Goal: Task Accomplishment & Management: Manage account settings

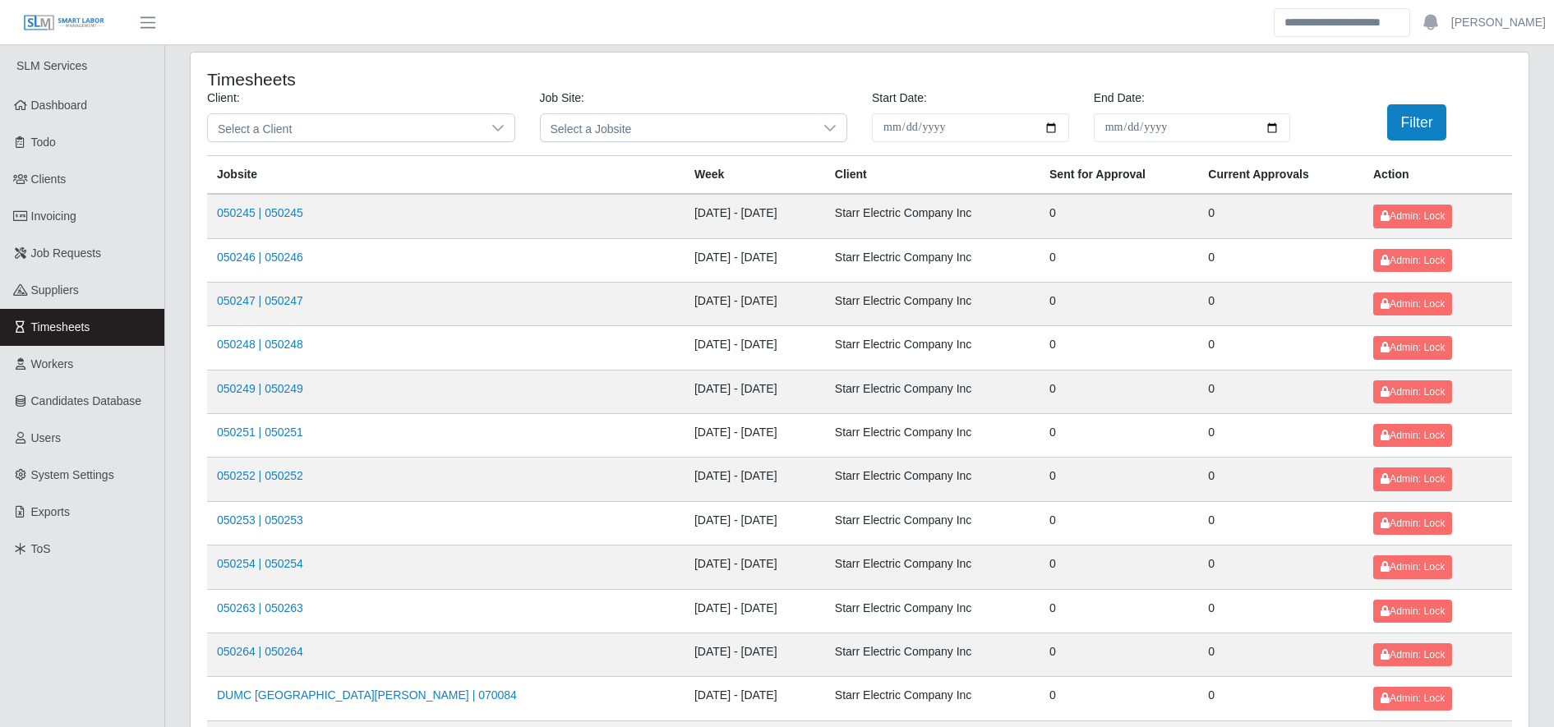
scroll to position [2, 0]
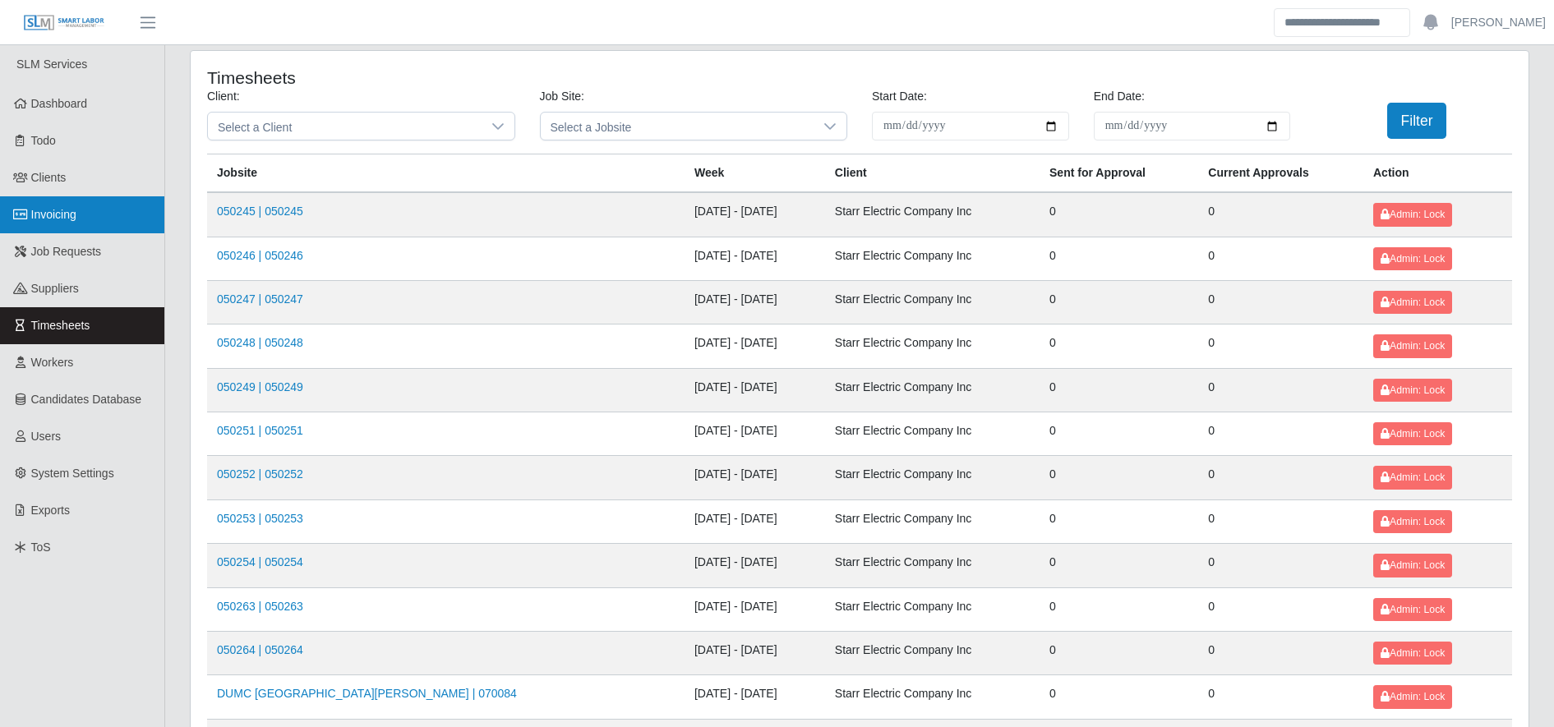
click at [76, 210] on span "Invoicing" at bounding box center [53, 214] width 45 height 13
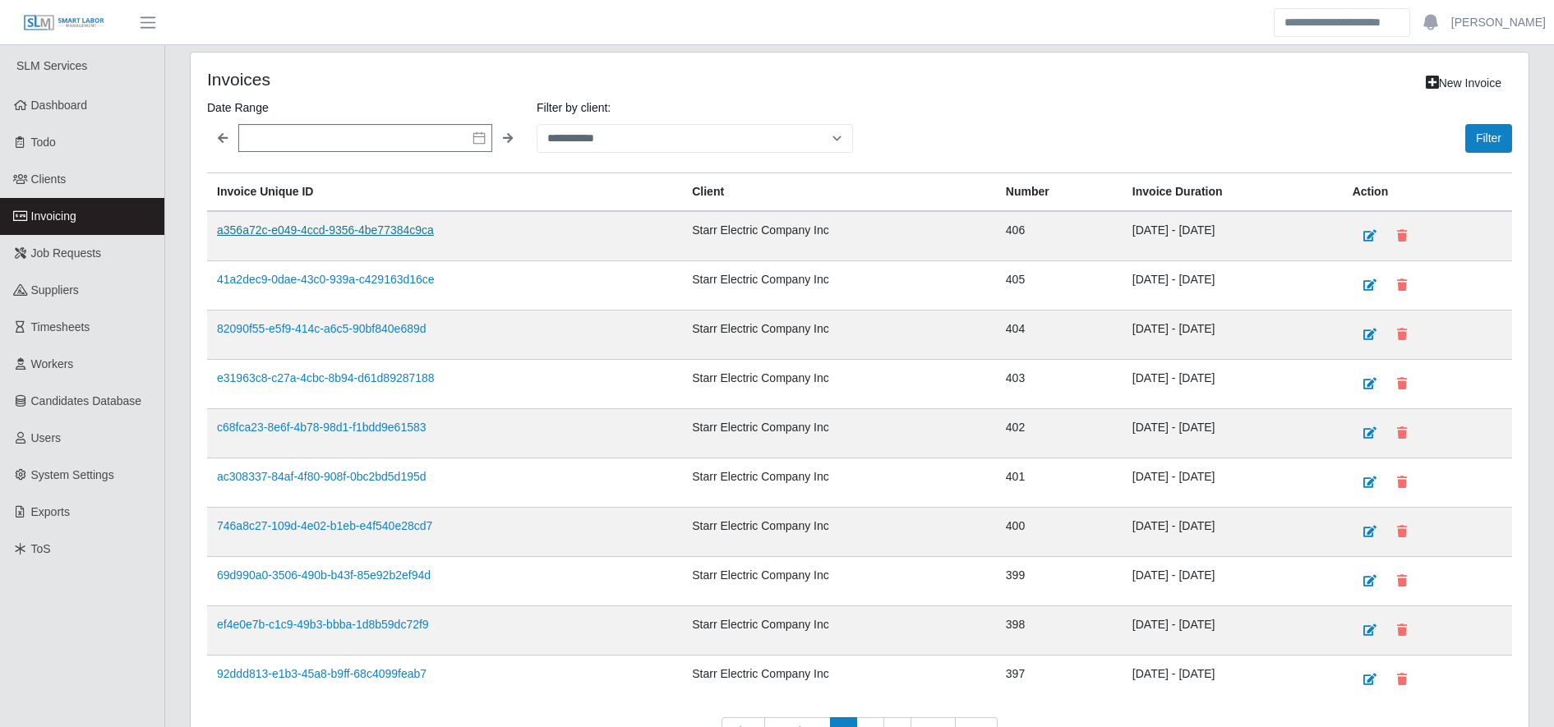
click at [340, 227] on link "a356a72c-e049-4ccd-9356-4be77384c9ca" at bounding box center [325, 229] width 217 height 13
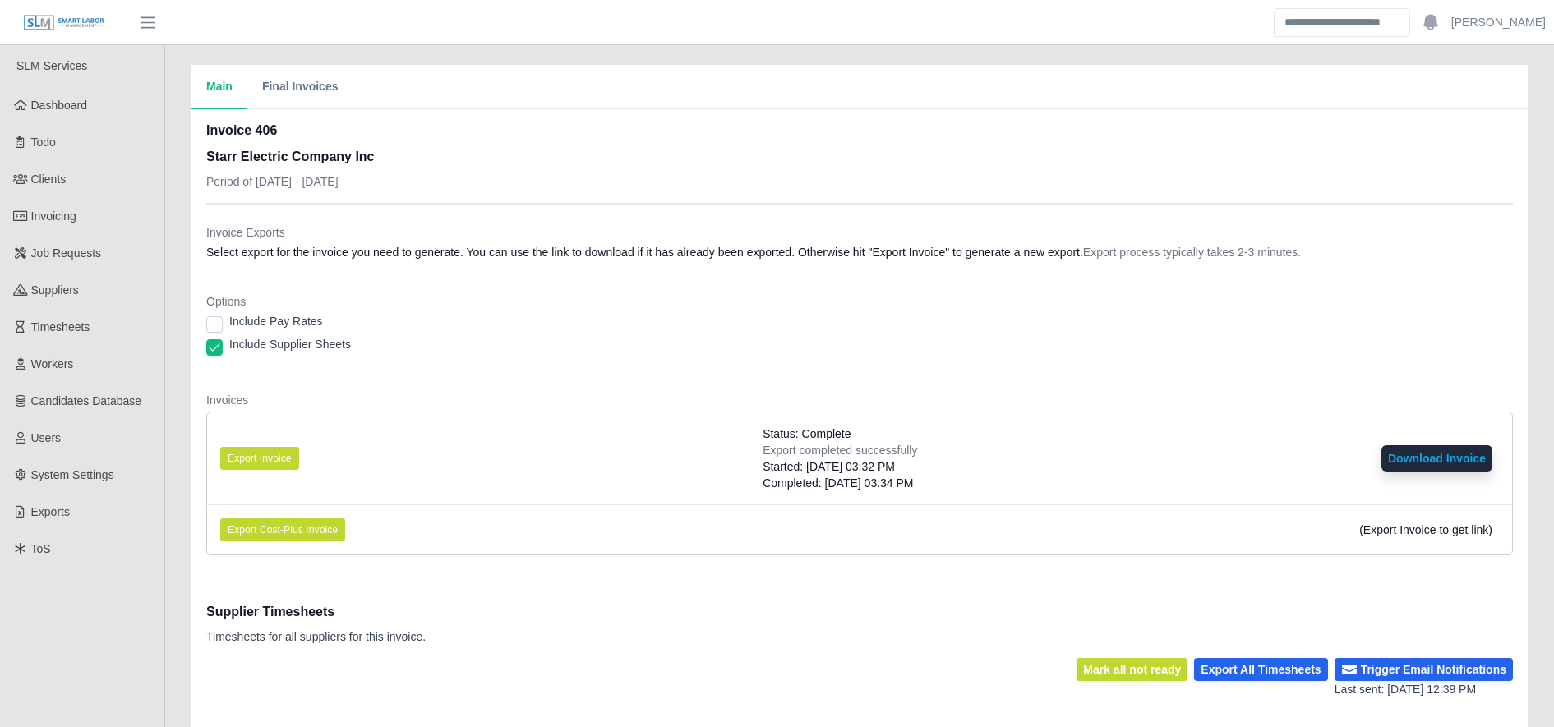
scroll to position [278, 0]
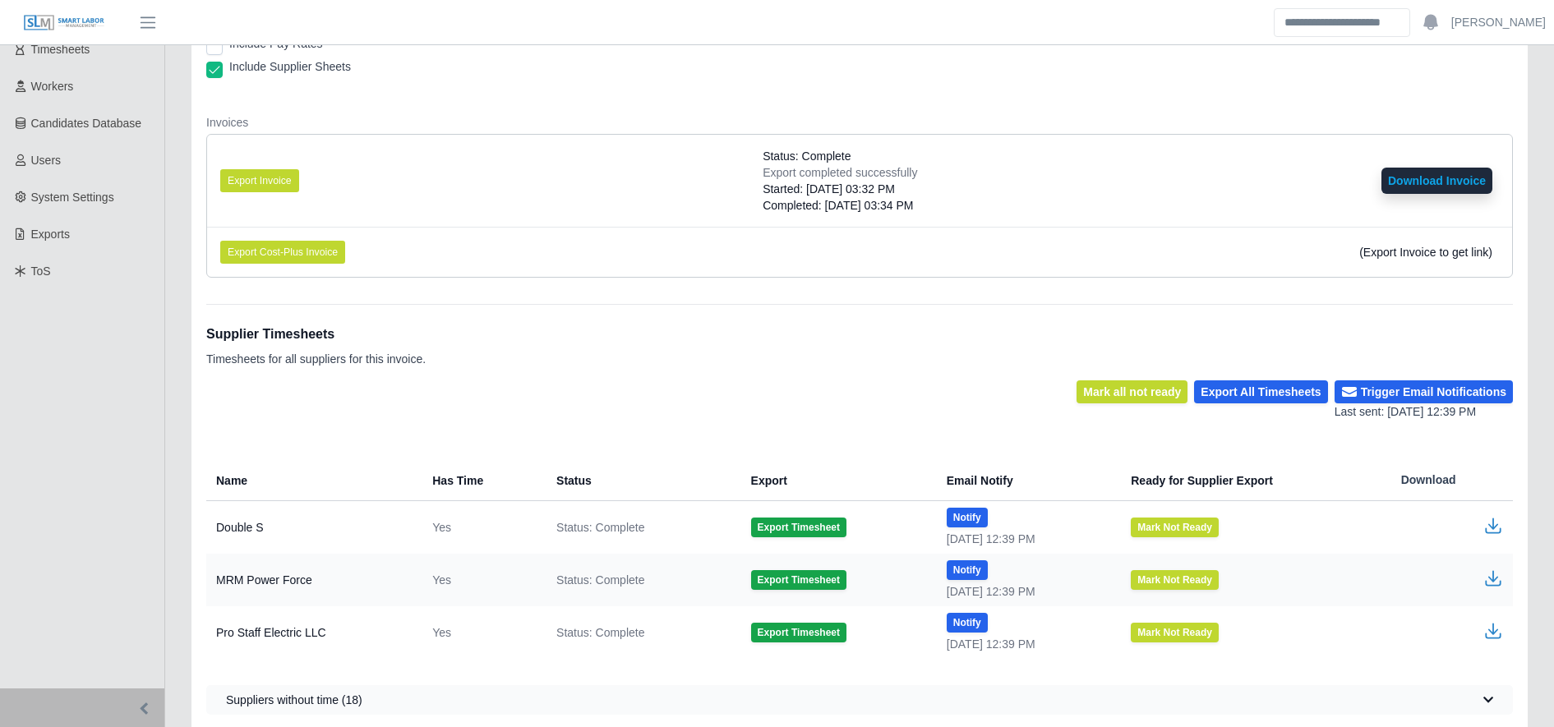
click at [1487, 523] on icon "button" at bounding box center [1493, 526] width 20 height 20
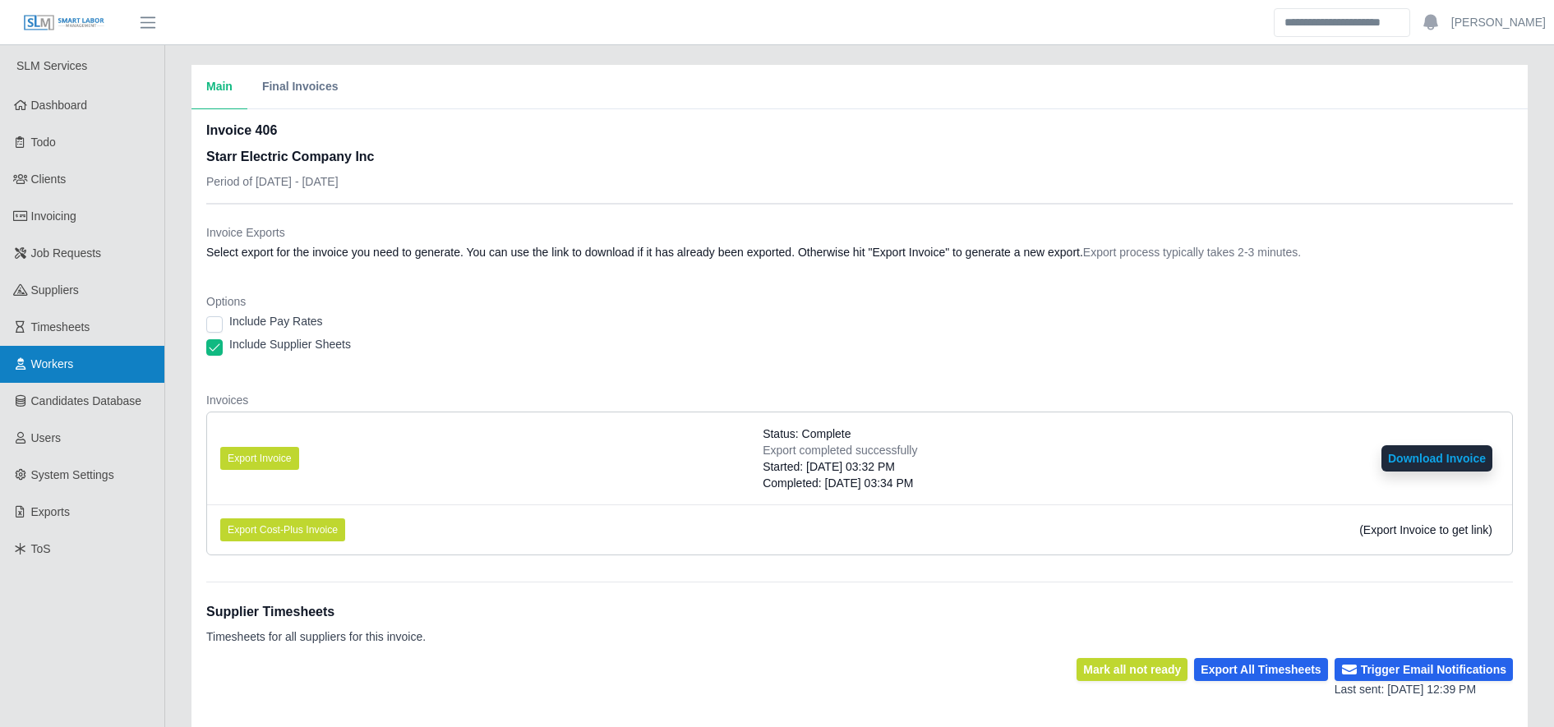
click at [108, 352] on link "Workers" at bounding box center [82, 364] width 164 height 37
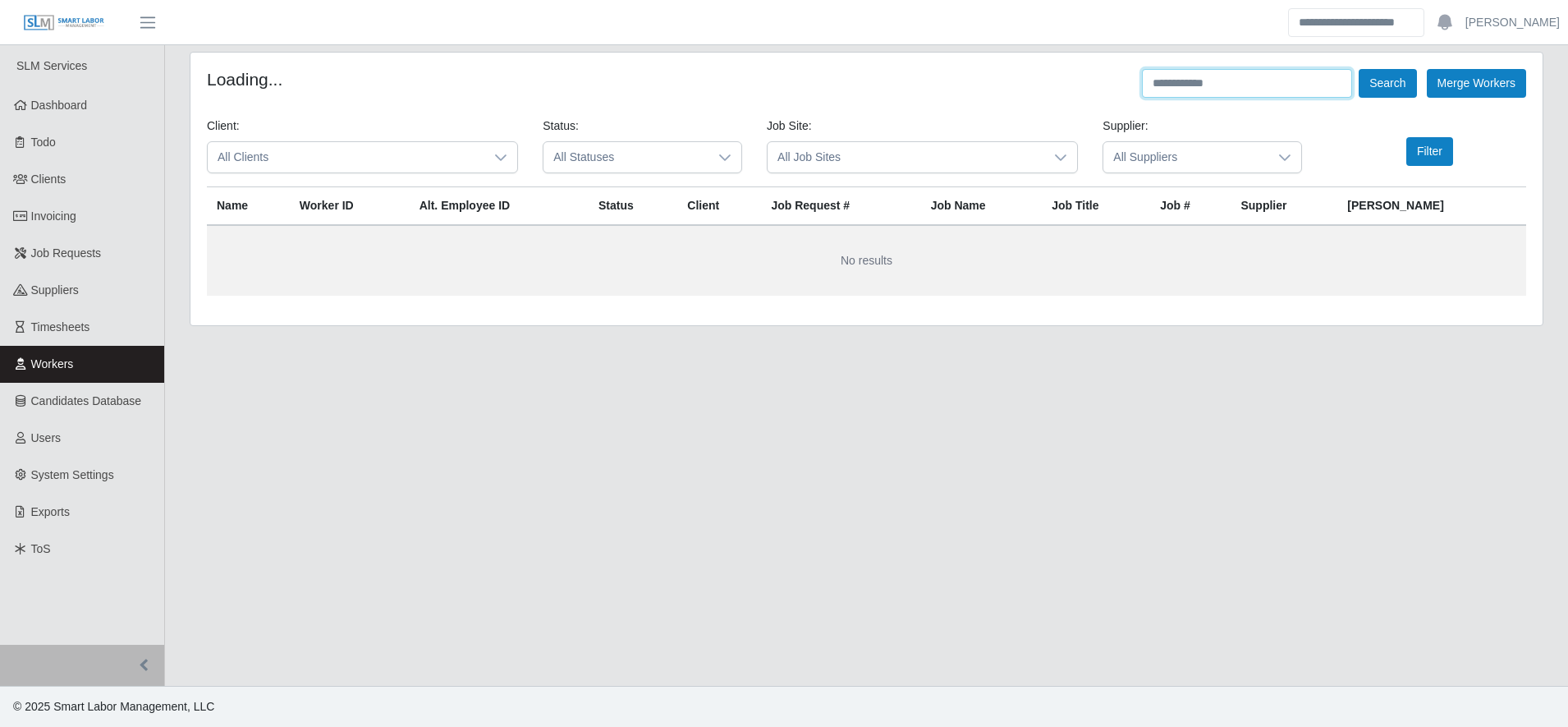
click at [1184, 91] on input "text" at bounding box center [1247, 83] width 210 height 29
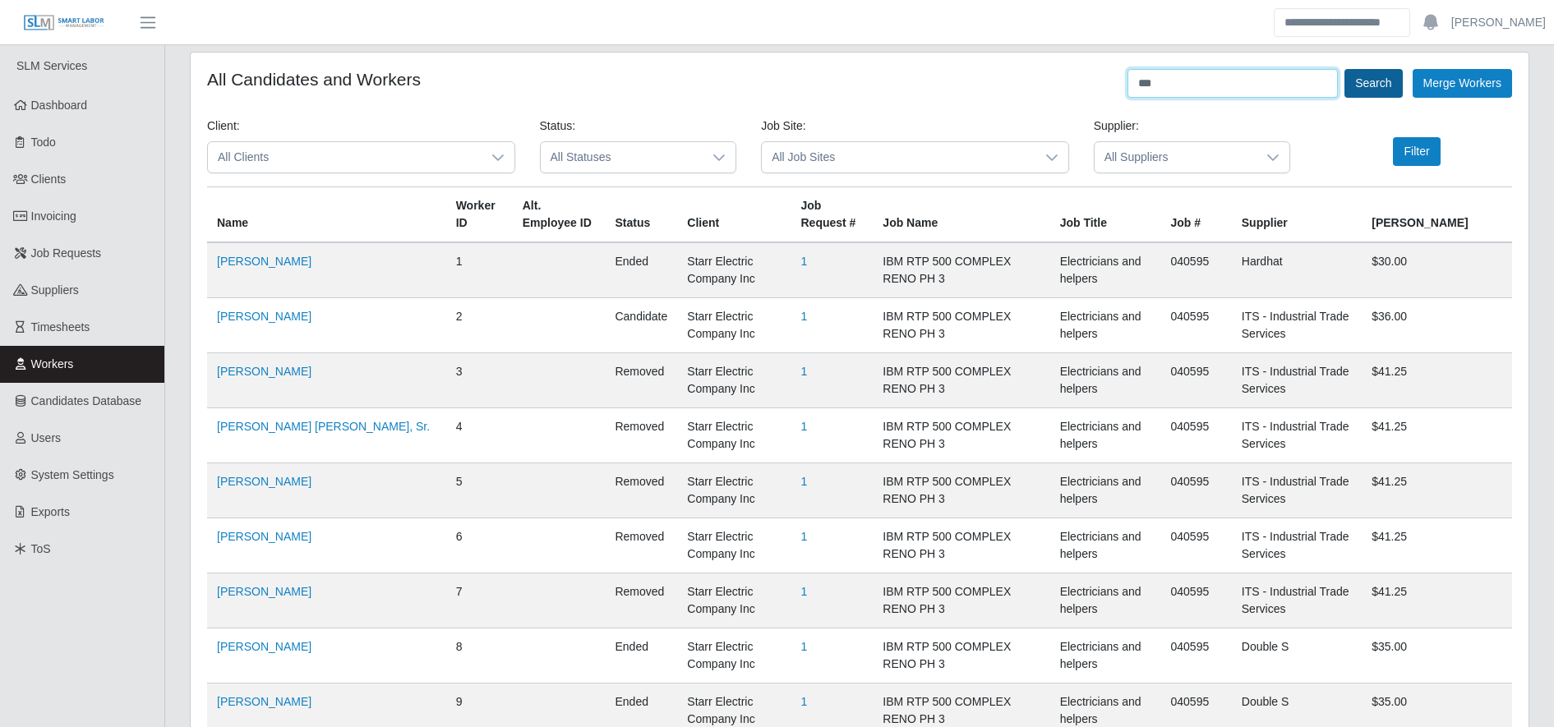
type input "***"
click at [1391, 75] on button "Search" at bounding box center [1373, 83] width 58 height 29
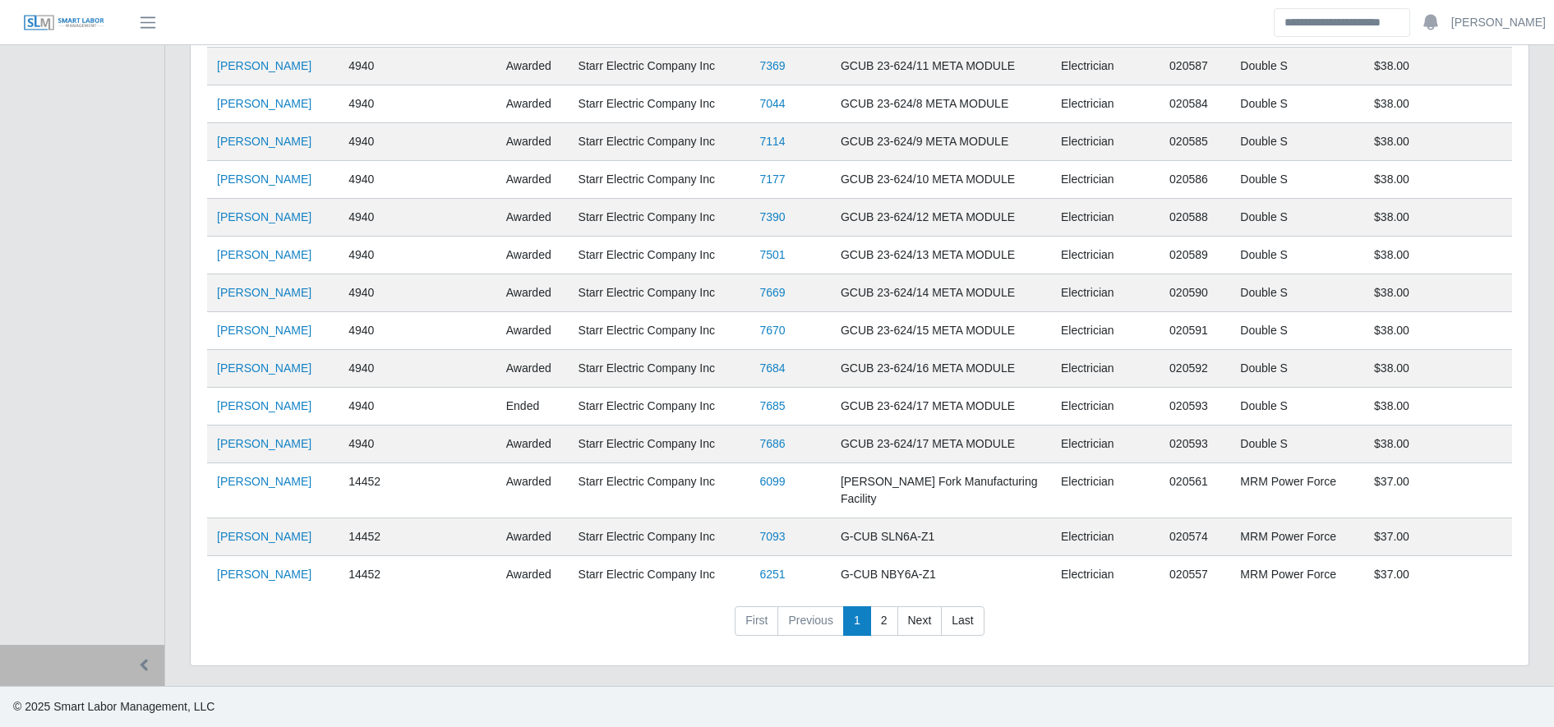
scroll to position [4515, 0]
click at [873, 624] on link "2" at bounding box center [884, 621] width 28 height 30
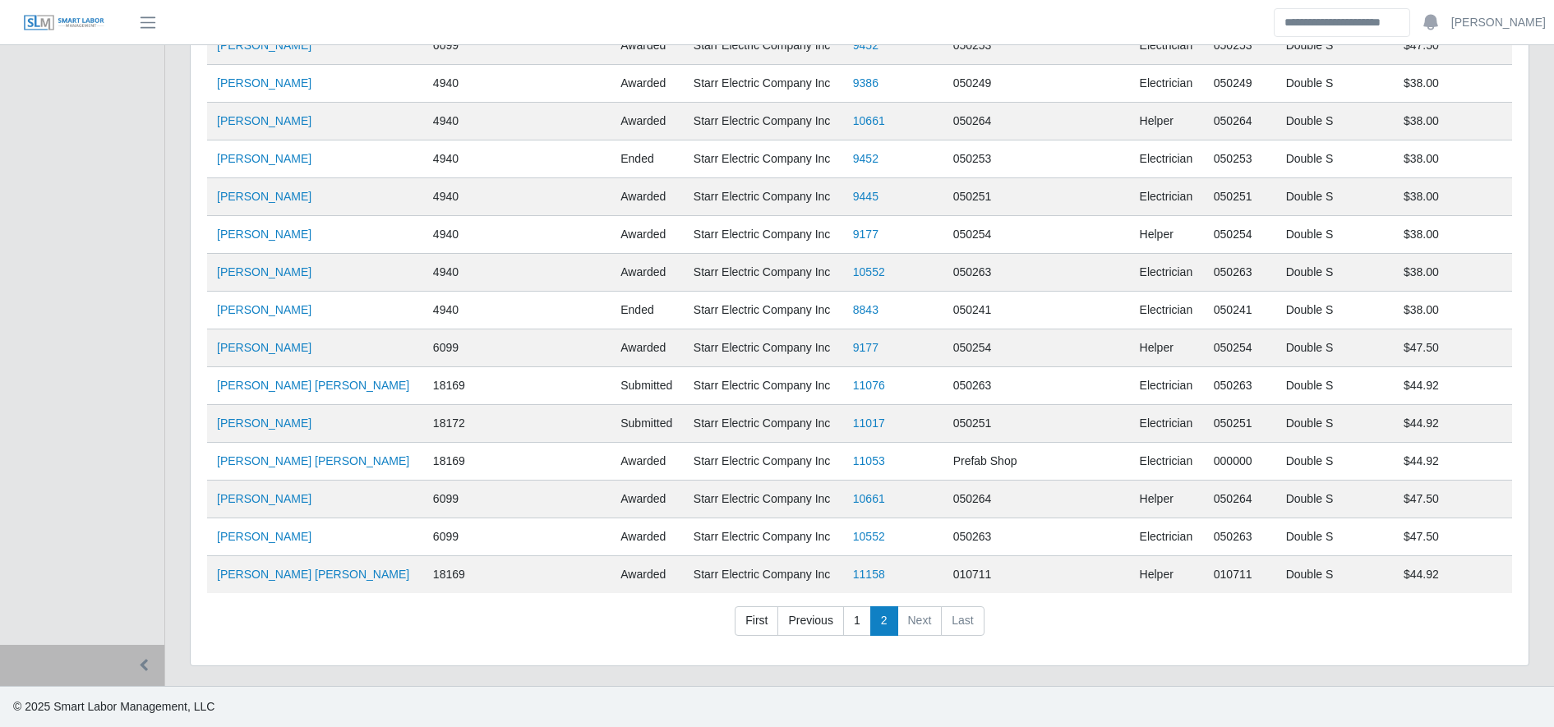
scroll to position [3373, 0]
click at [290, 579] on link "Barno Terance Walter" at bounding box center [313, 574] width 192 height 13
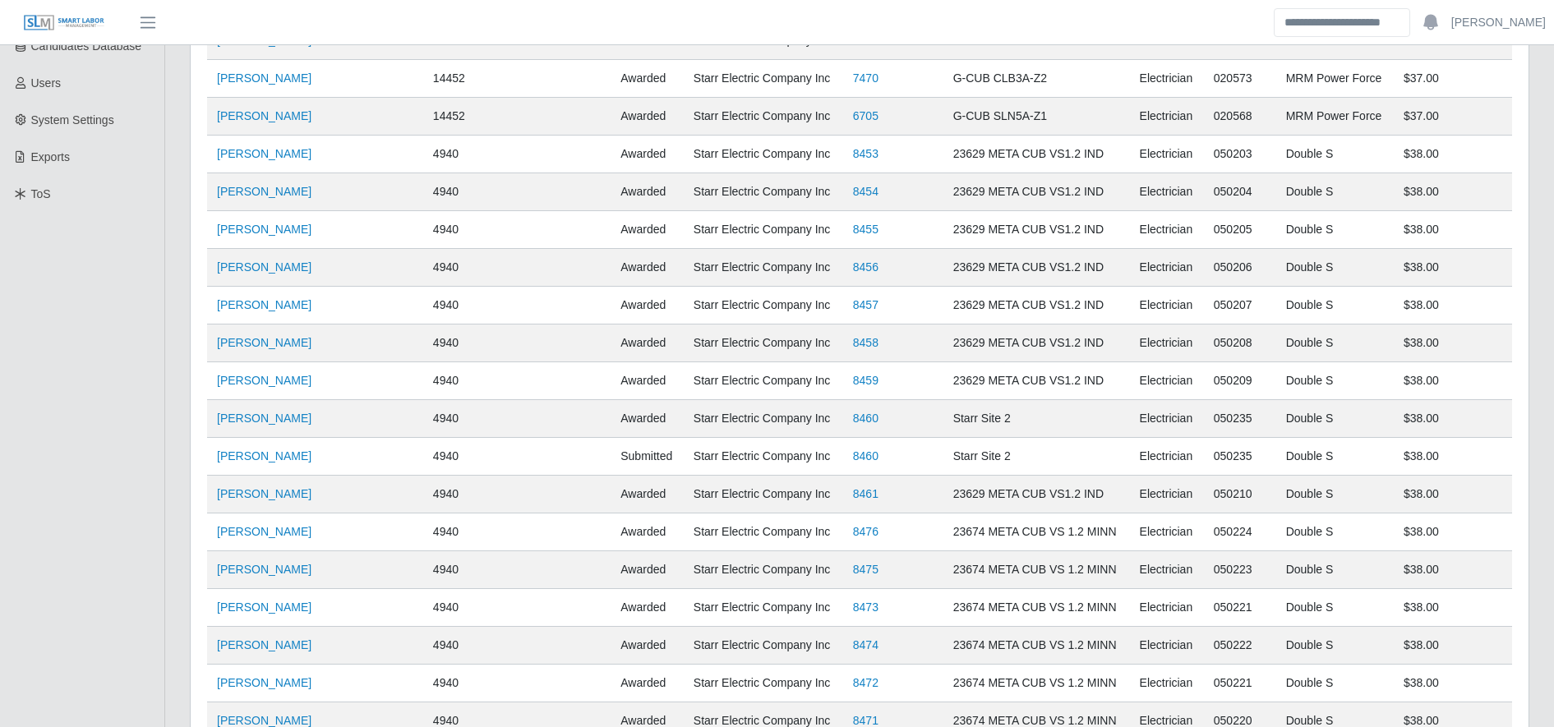
scroll to position [0, 0]
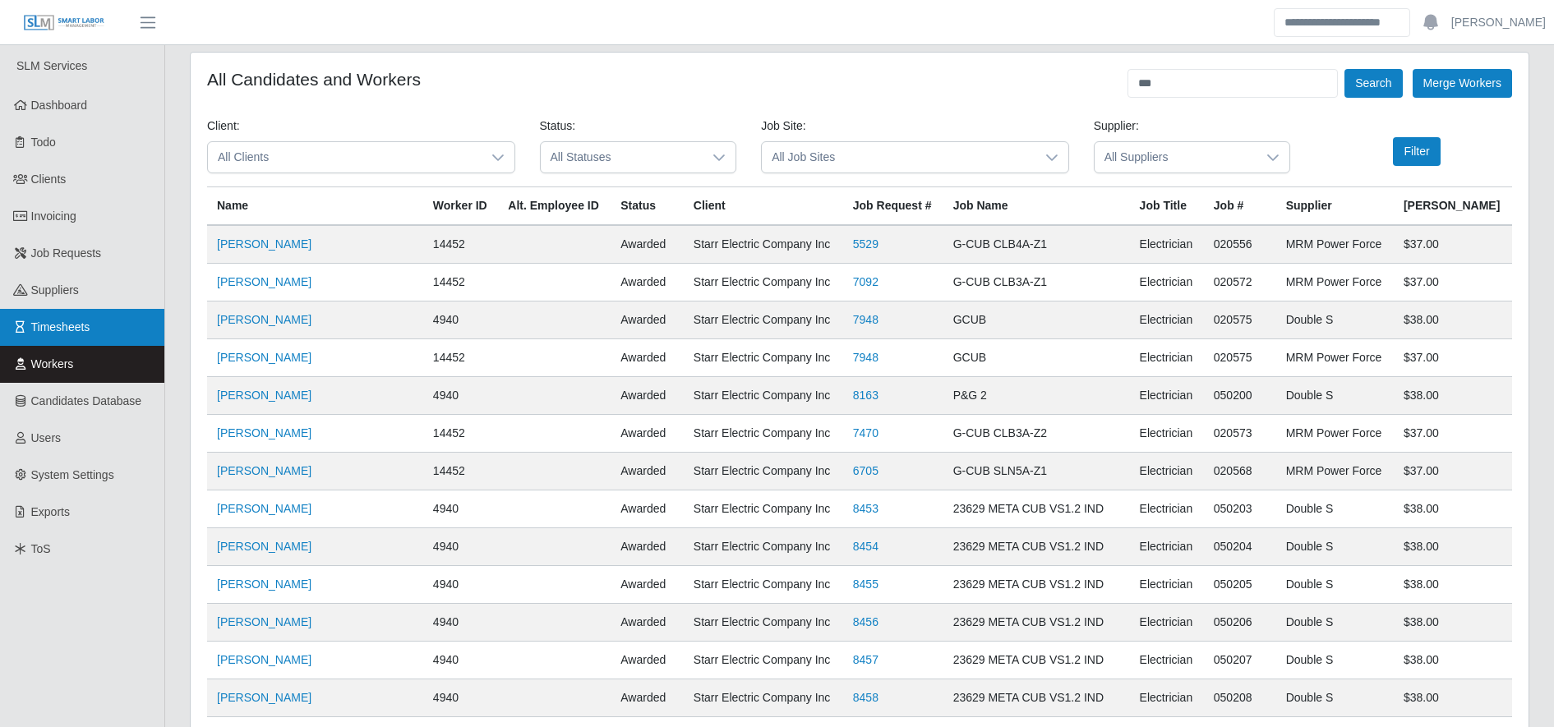
click at [135, 334] on link "Timesheets" at bounding box center [82, 327] width 164 height 37
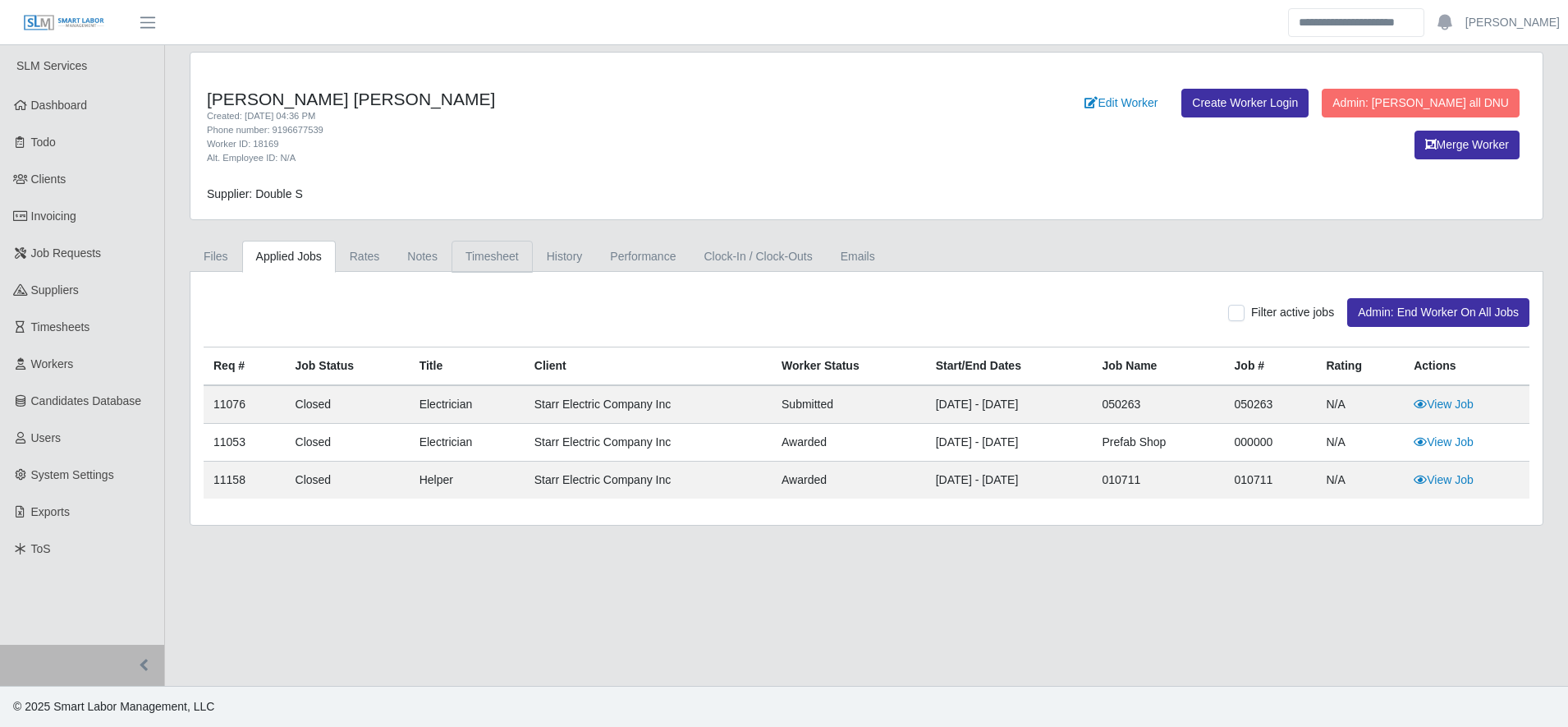
click at [504, 256] on link "Timesheet" at bounding box center [492, 257] width 81 height 32
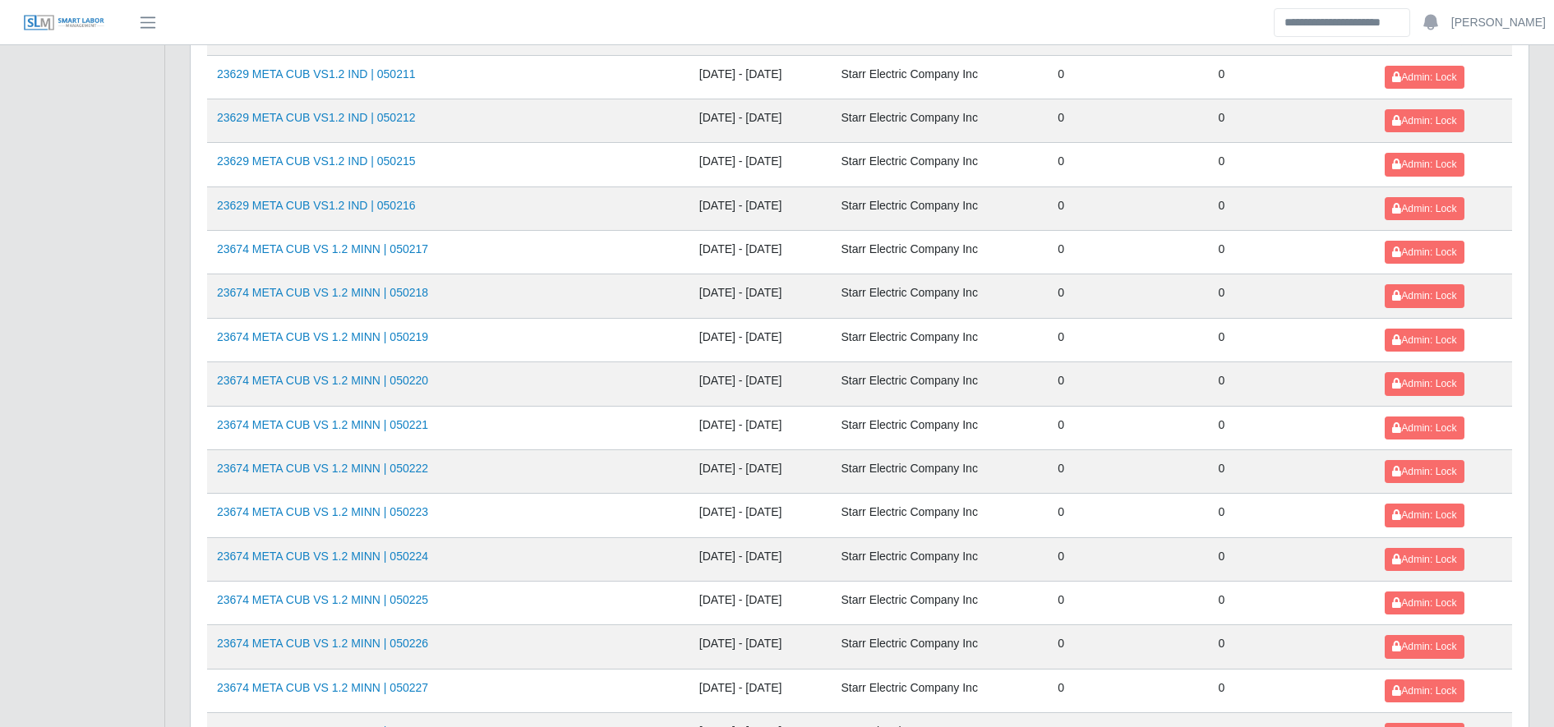
scroll to position [1793, 0]
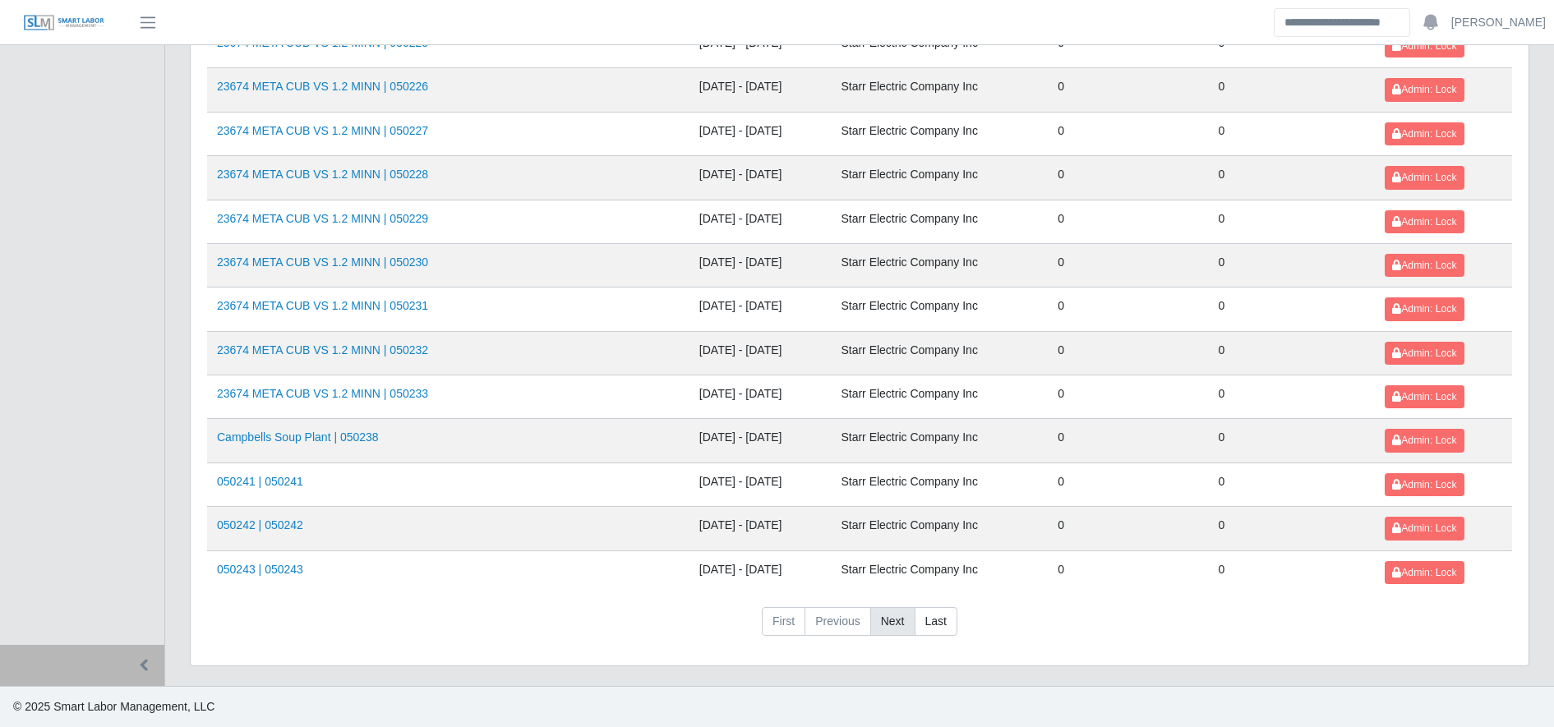
click at [871, 623] on link "Next" at bounding box center [892, 622] width 45 height 30
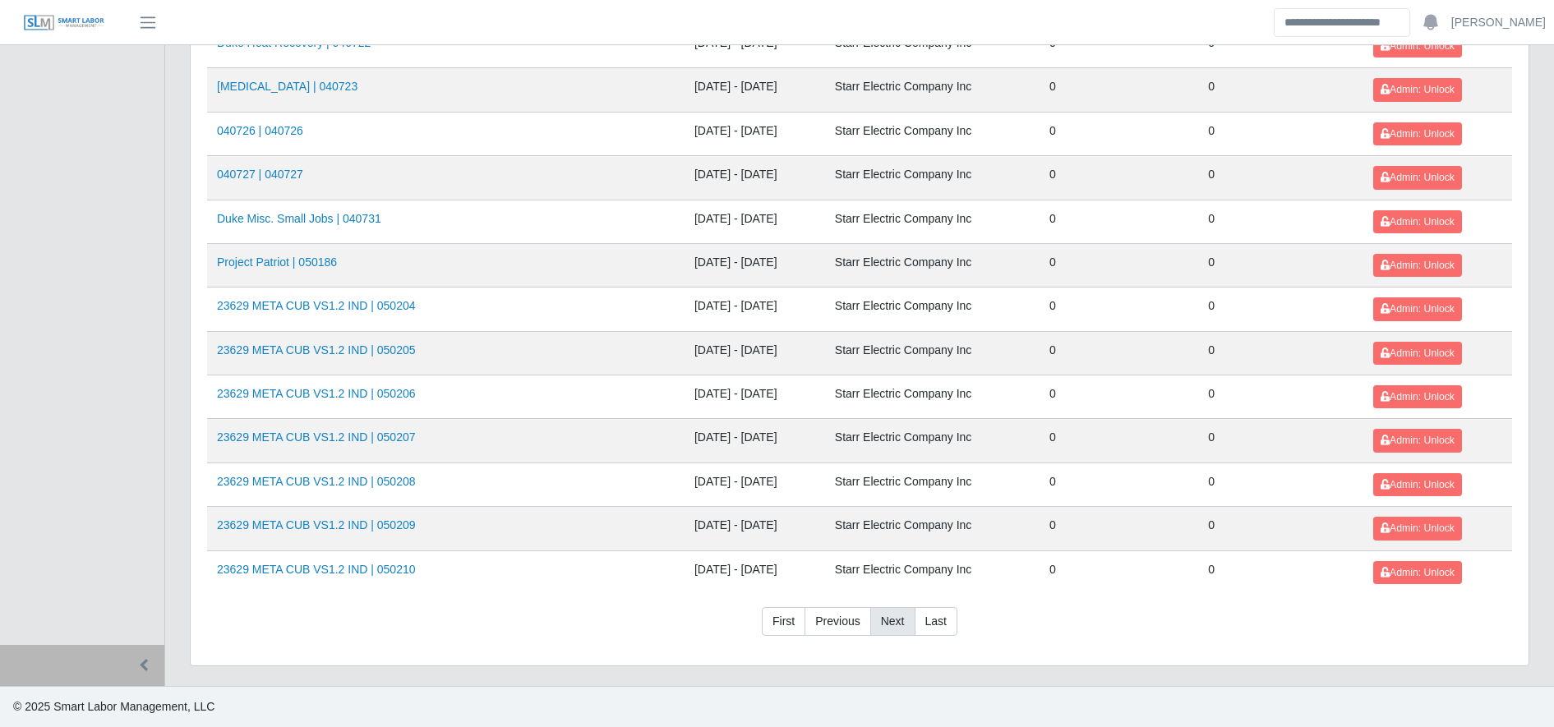
click at [871, 623] on link "Next" at bounding box center [892, 622] width 45 height 30
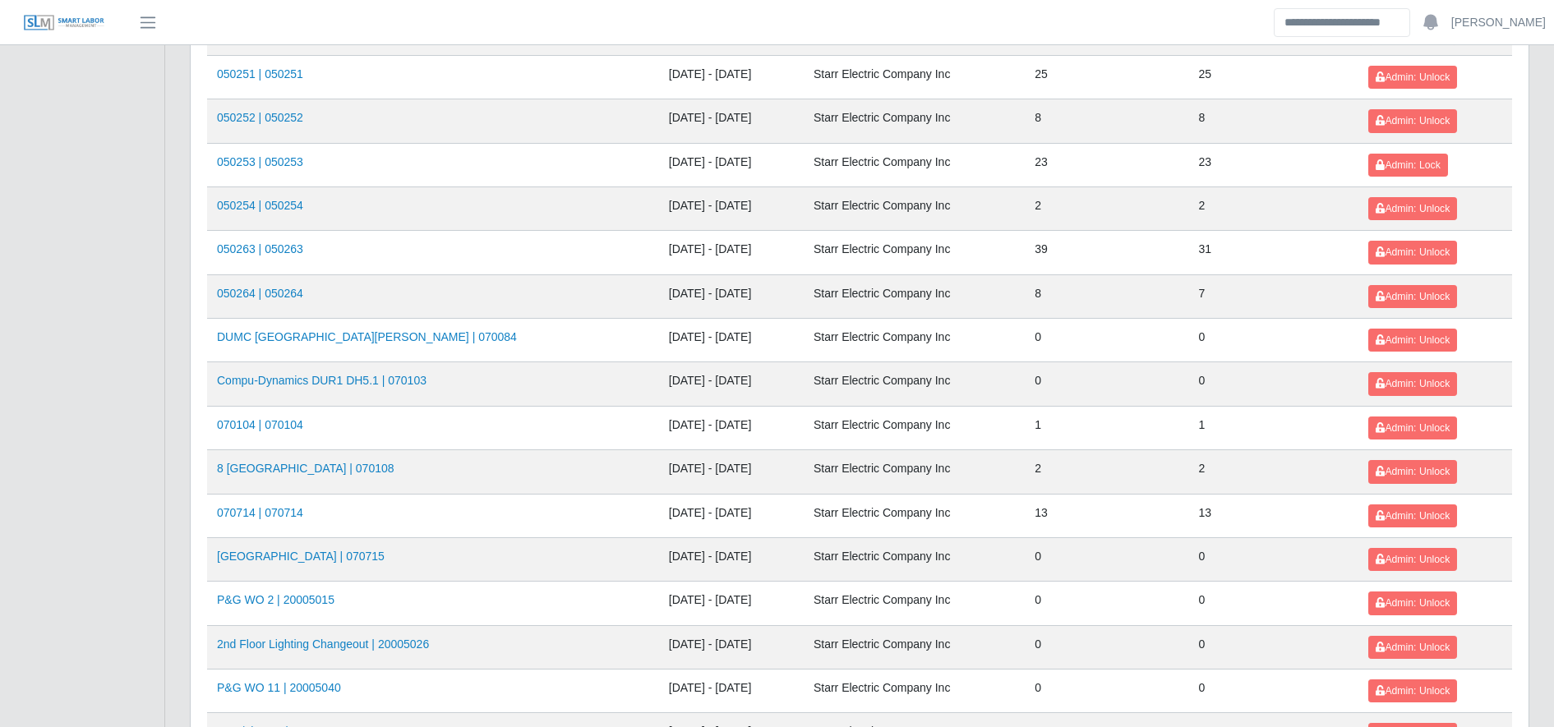
scroll to position [1793, 0]
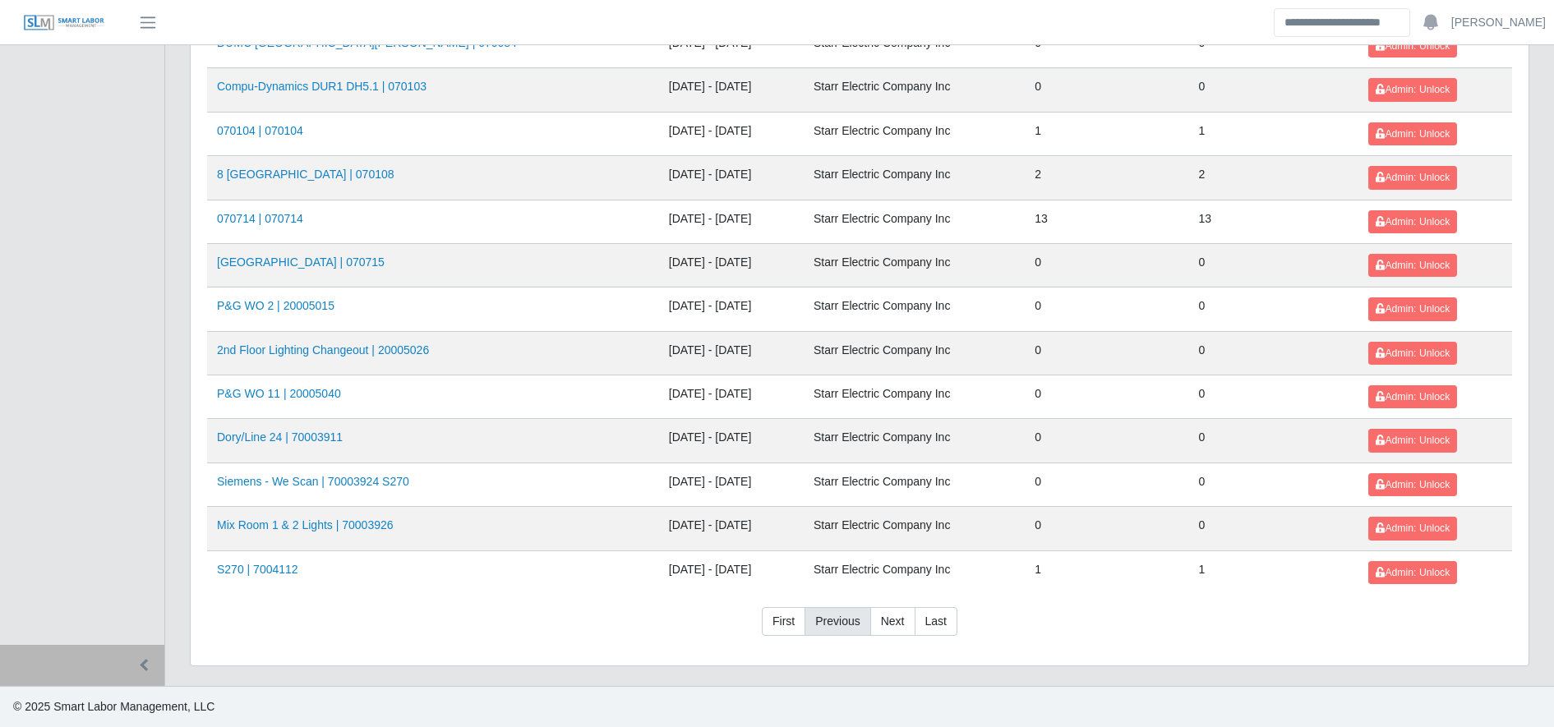
click at [844, 628] on link "Previous" at bounding box center [837, 622] width 66 height 30
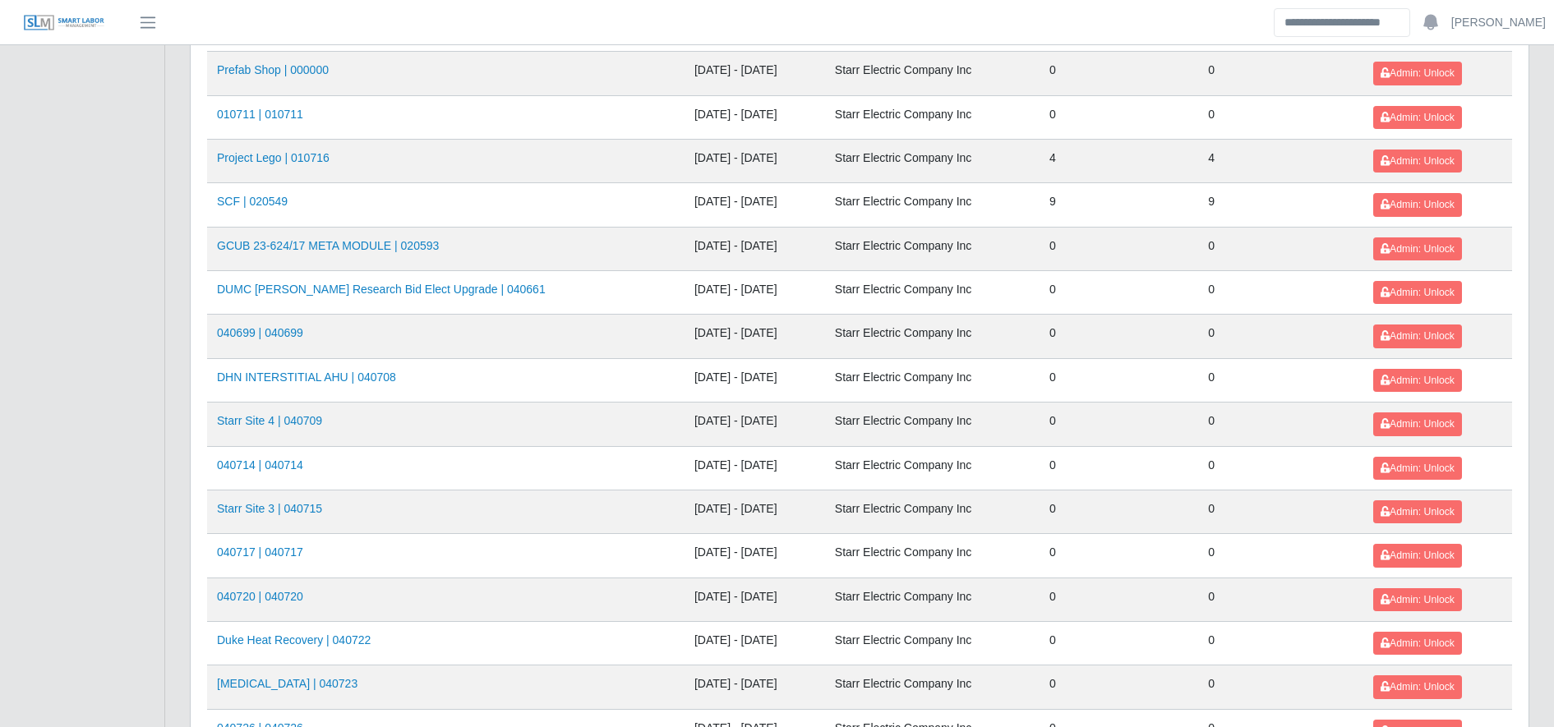
scroll to position [1181, 0]
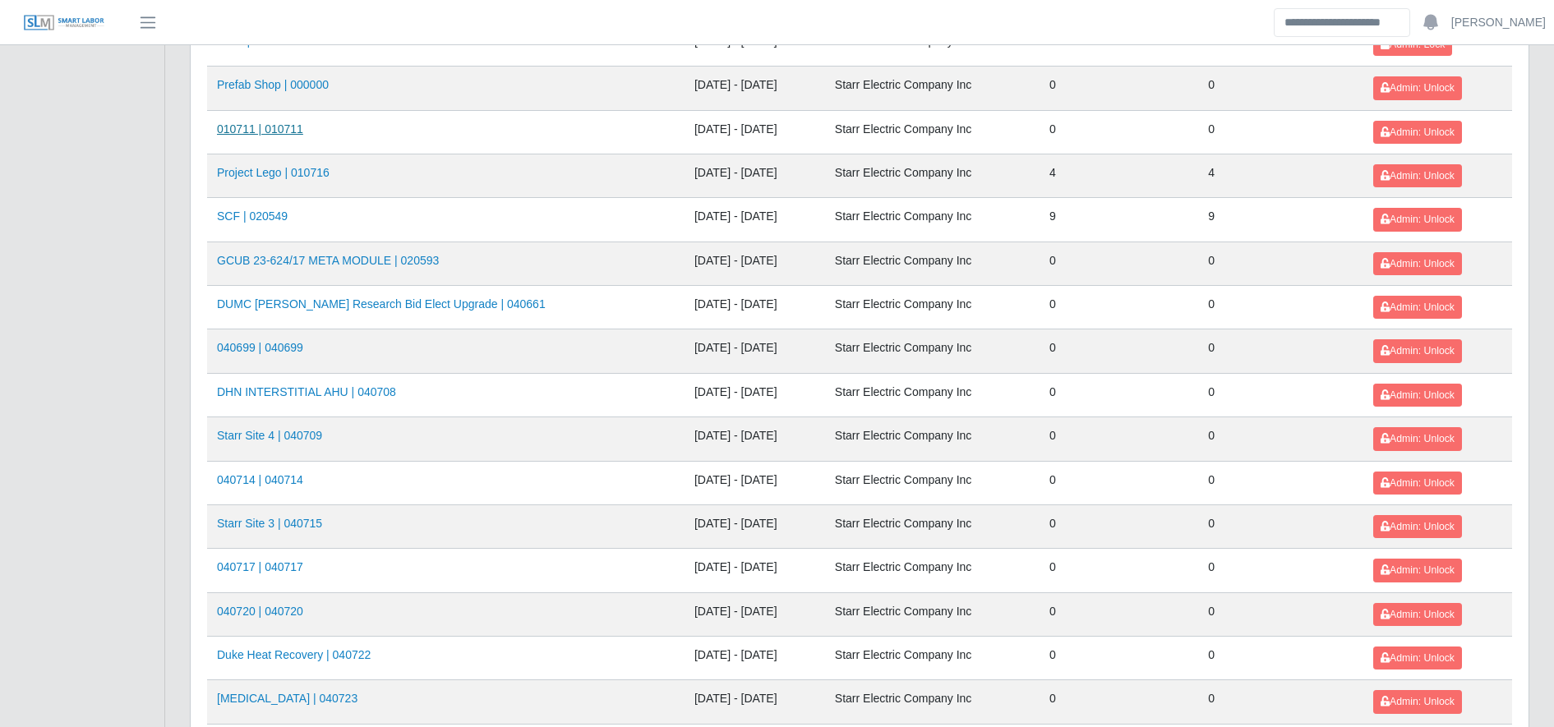
click at [269, 122] on link "010711 | 010711" at bounding box center [260, 128] width 86 height 13
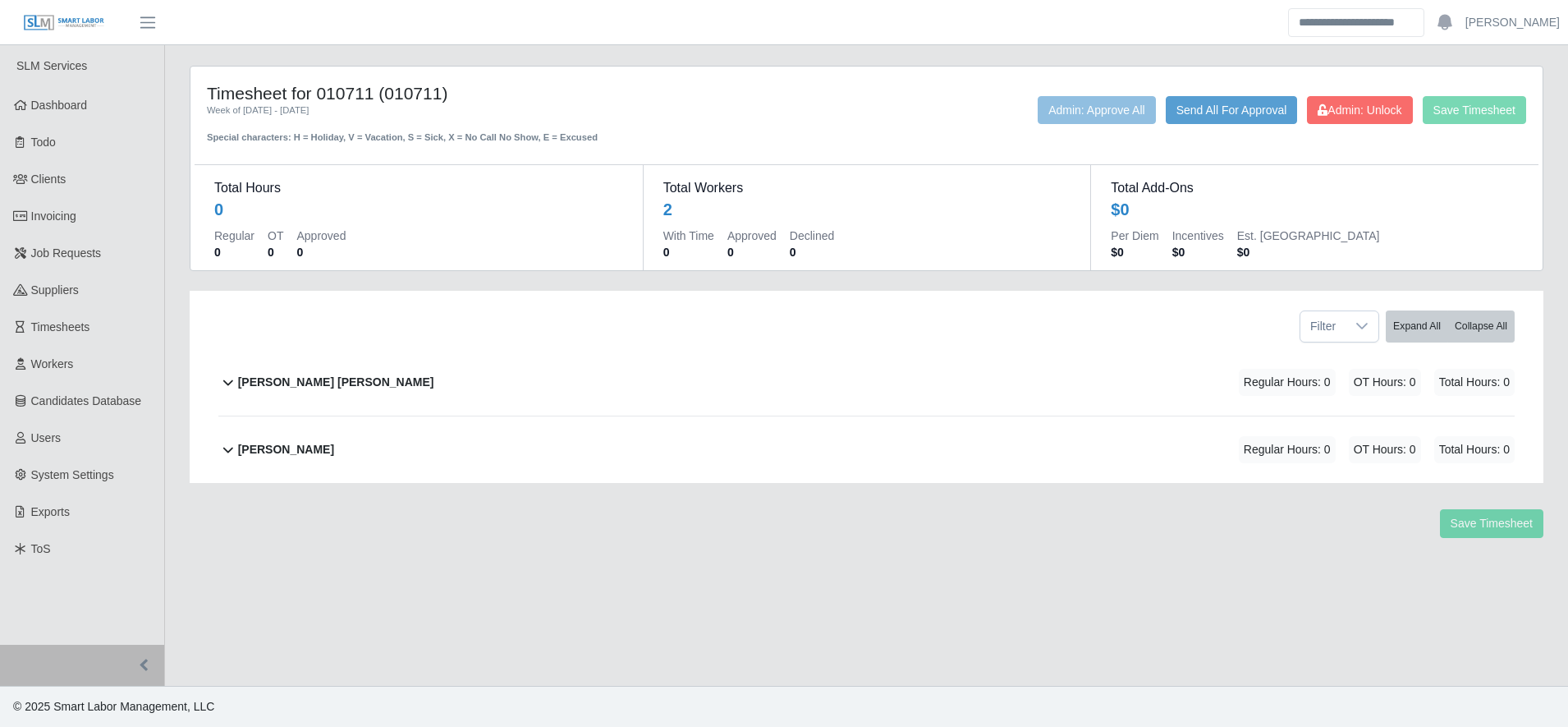
click at [1310, 412] on div "[PERSON_NAME] [PERSON_NAME] Regular Hours: 0 OT Hours: 0 Total Hours: 0" at bounding box center [876, 382] width 1277 height 67
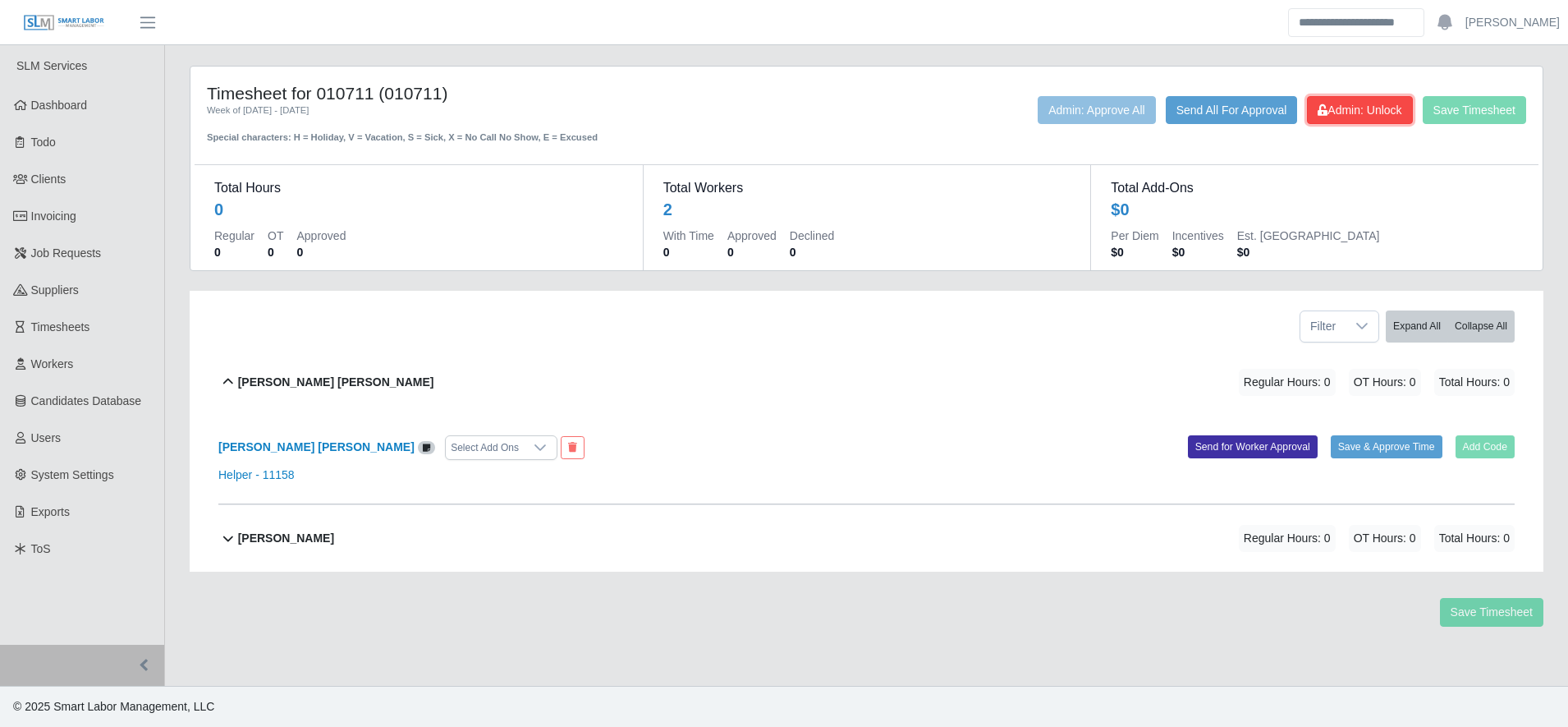
click at [1364, 115] on span "Admin: Unlock" at bounding box center [1360, 110] width 84 height 13
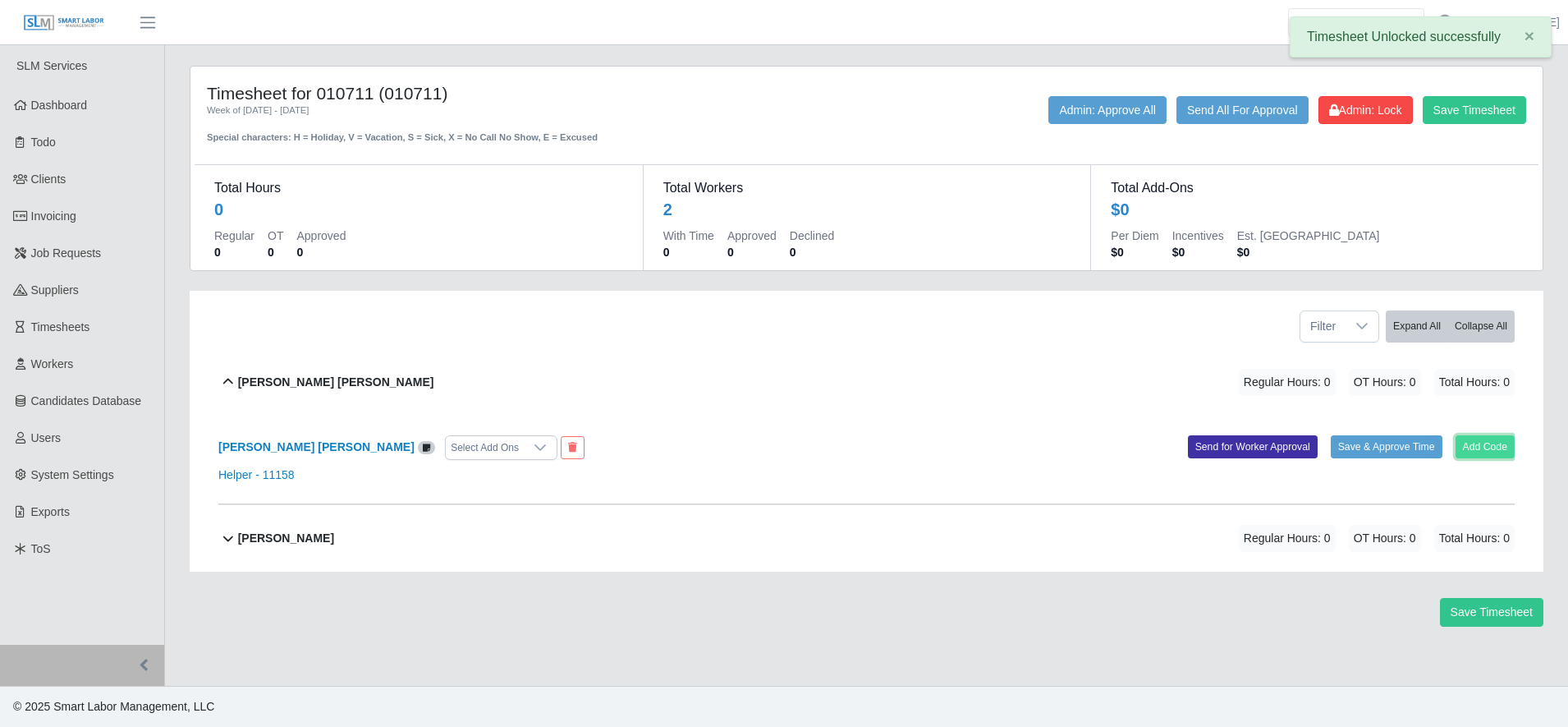
click at [1489, 437] on button "Add Code" at bounding box center [1486, 446] width 60 height 23
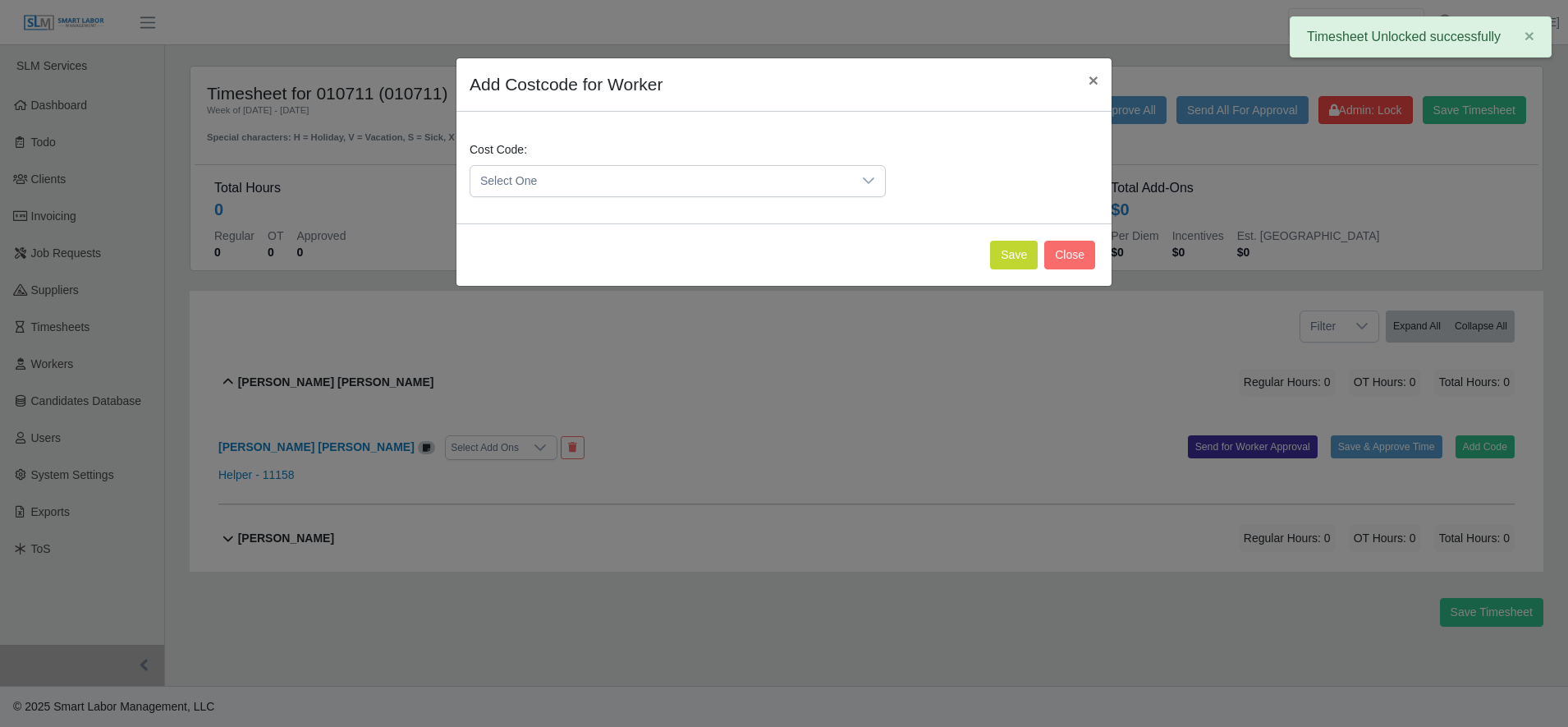
click at [609, 179] on span "Select One" at bounding box center [662, 181] width 382 height 30
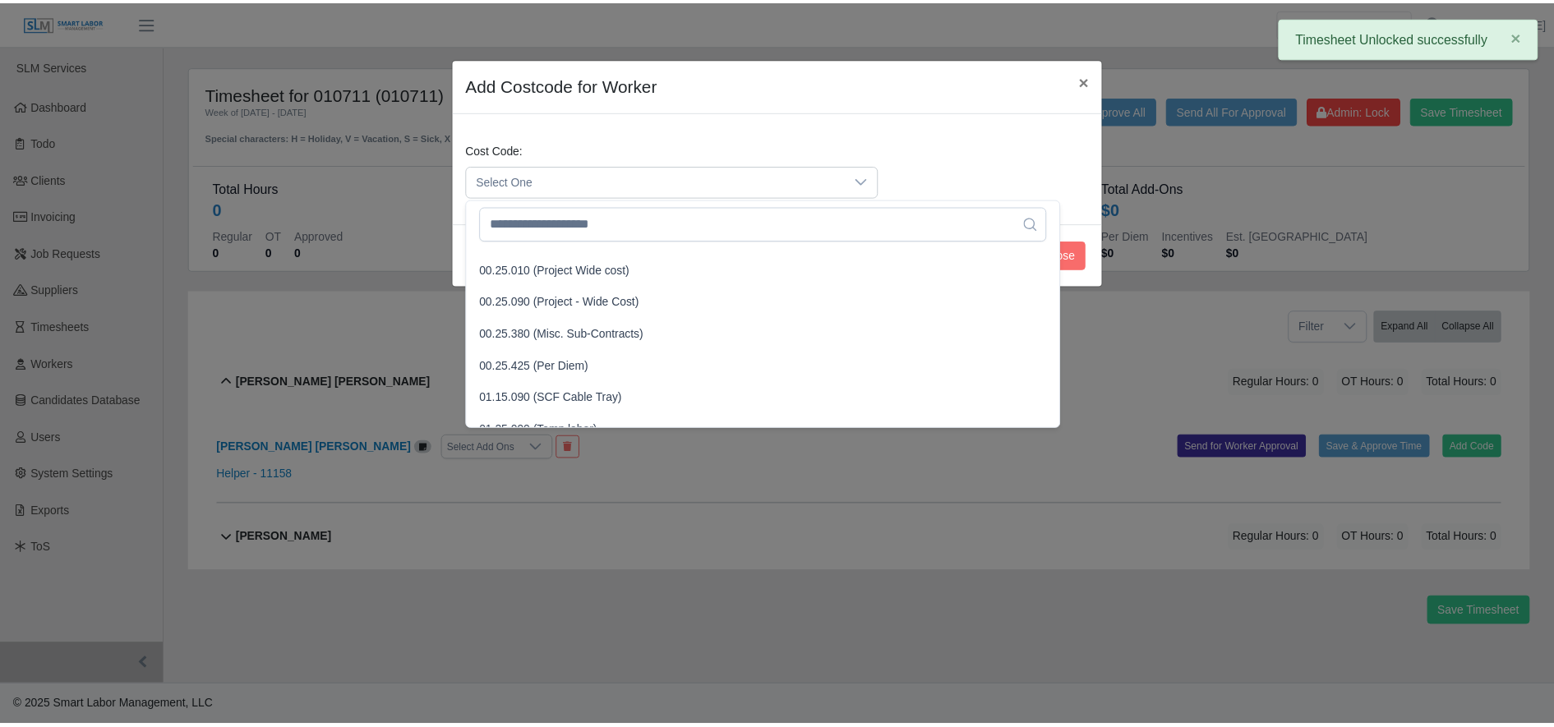
scroll to position [538, 0]
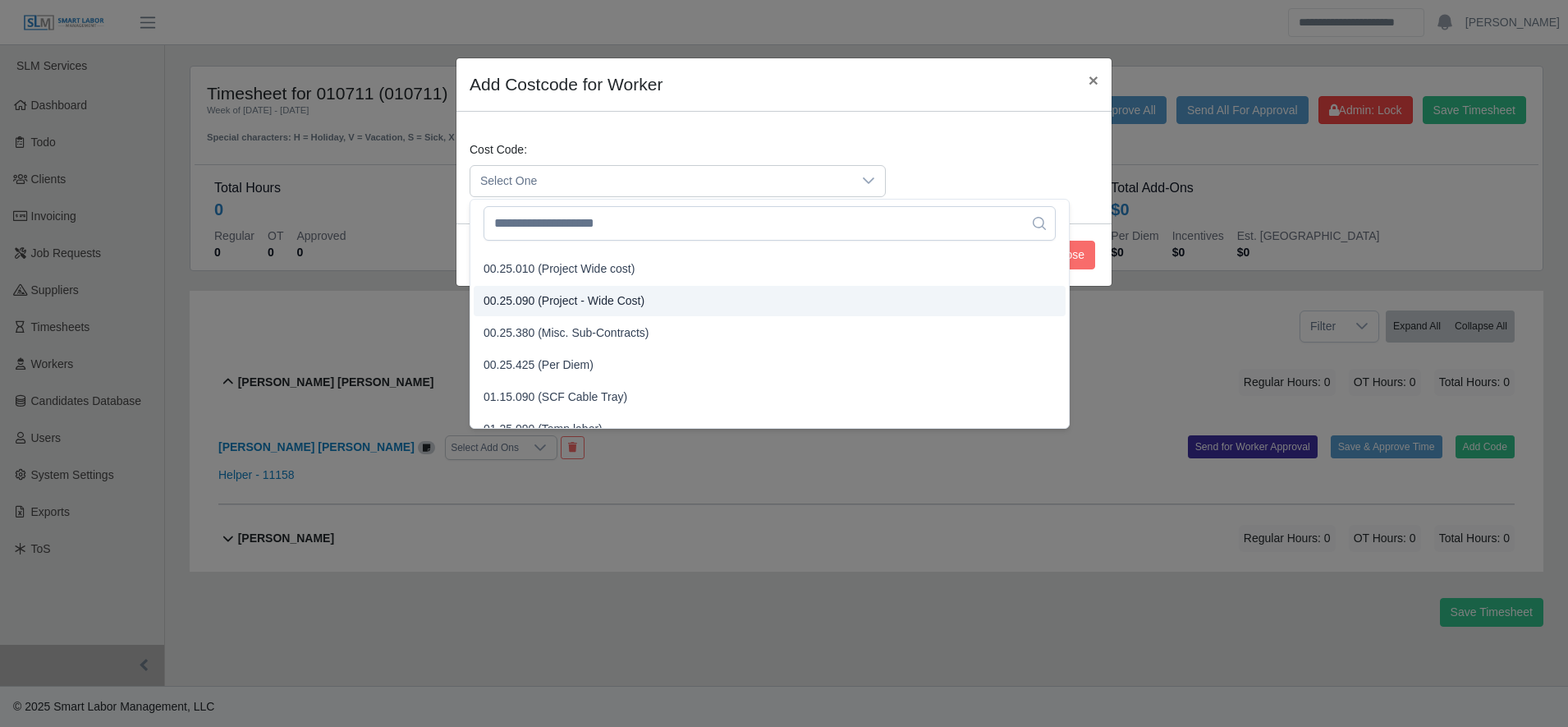
click at [600, 308] on span "00.25.090 (Project - Wide Cost)" at bounding box center [564, 300] width 161 height 17
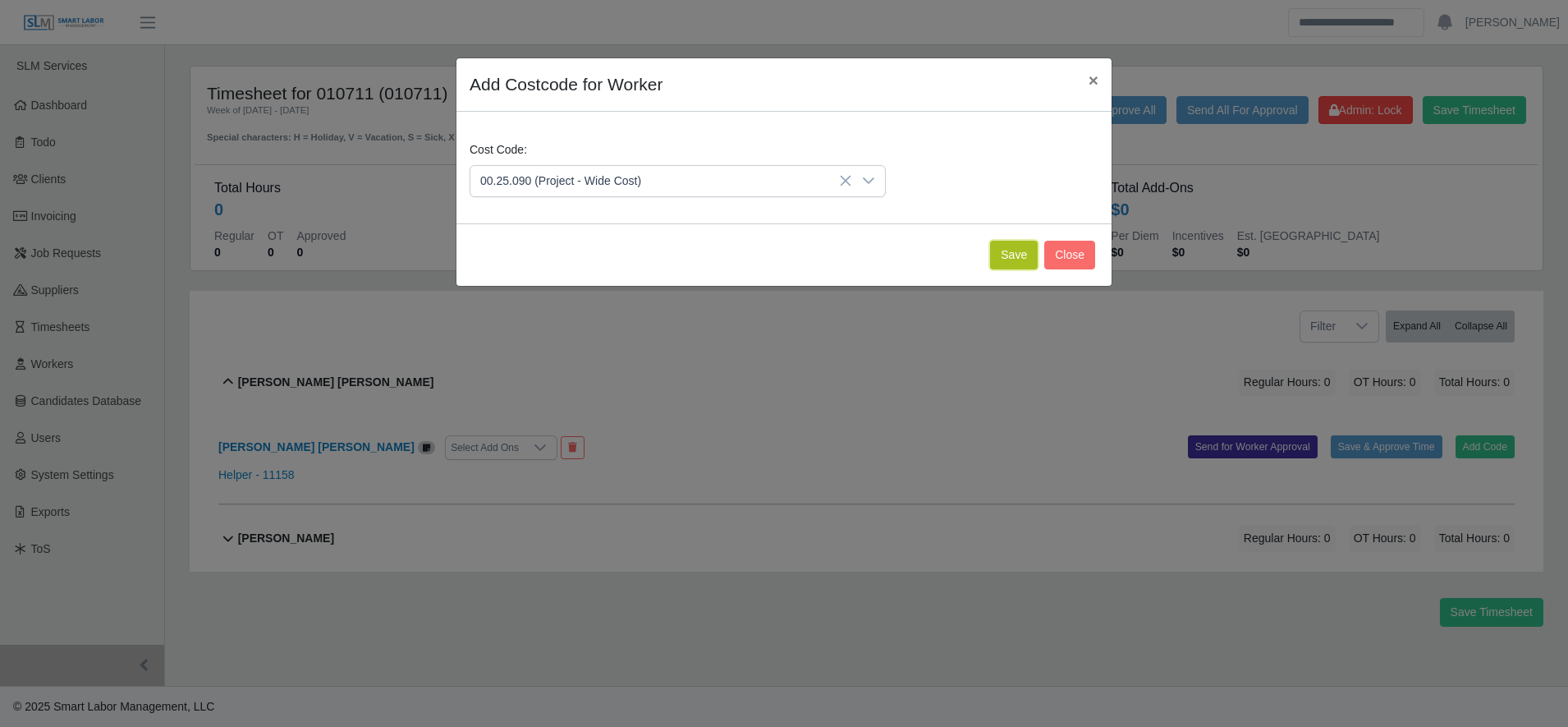
click at [1004, 268] on button "Save" at bounding box center [1014, 255] width 48 height 29
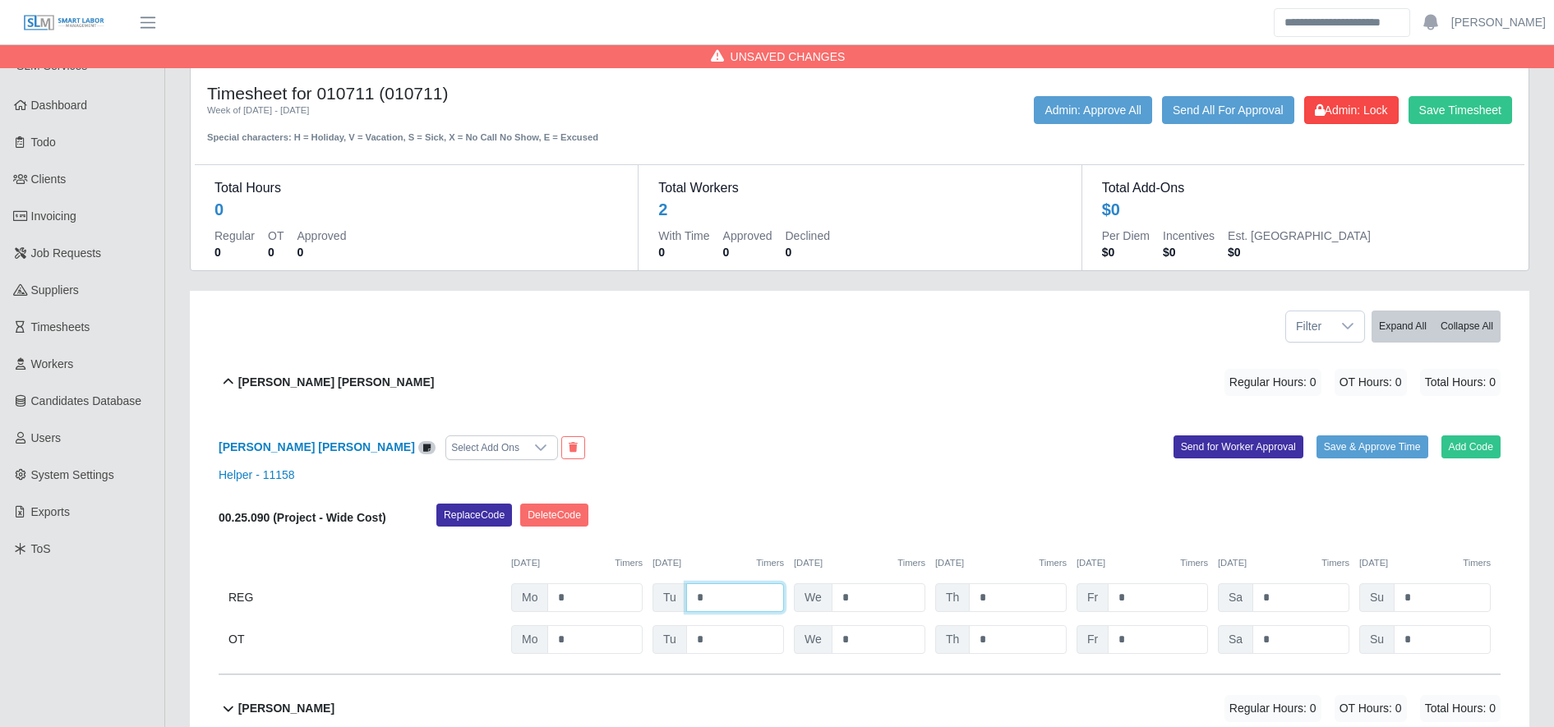
click at [699, 588] on input "*" at bounding box center [735, 597] width 98 height 29
type input "**"
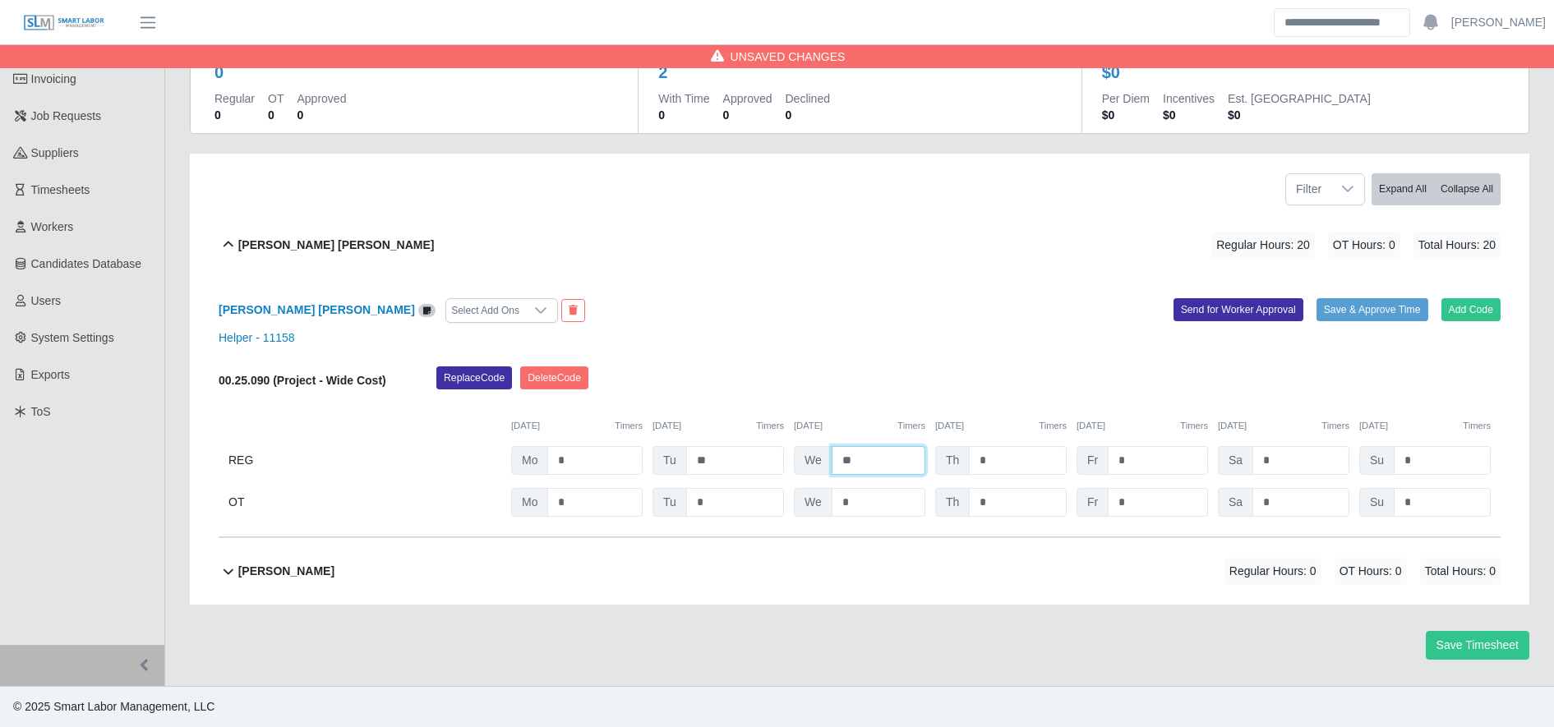
type input "**"
click at [1424, 583] on span "Total Hours: 0" at bounding box center [1460, 571] width 81 height 27
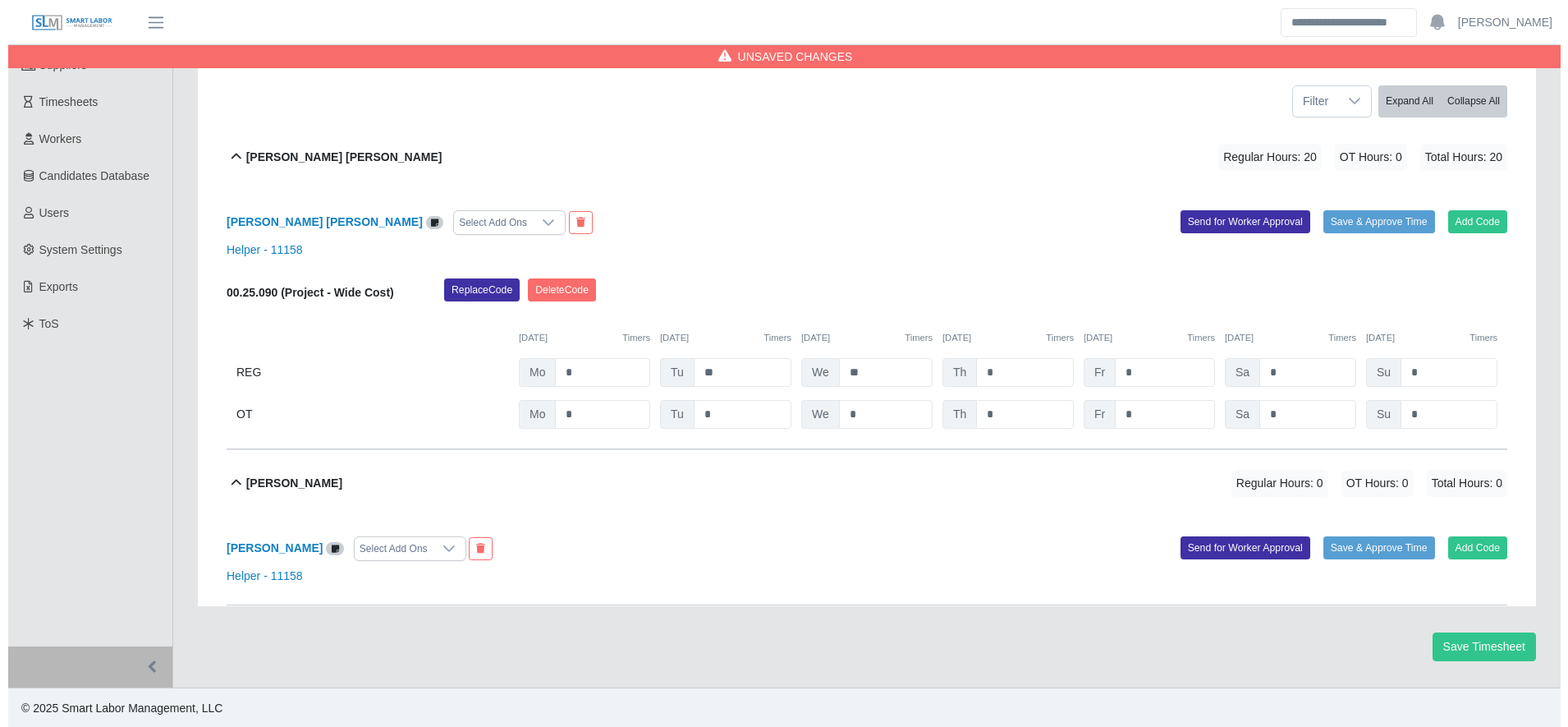
scroll to position [227, 0]
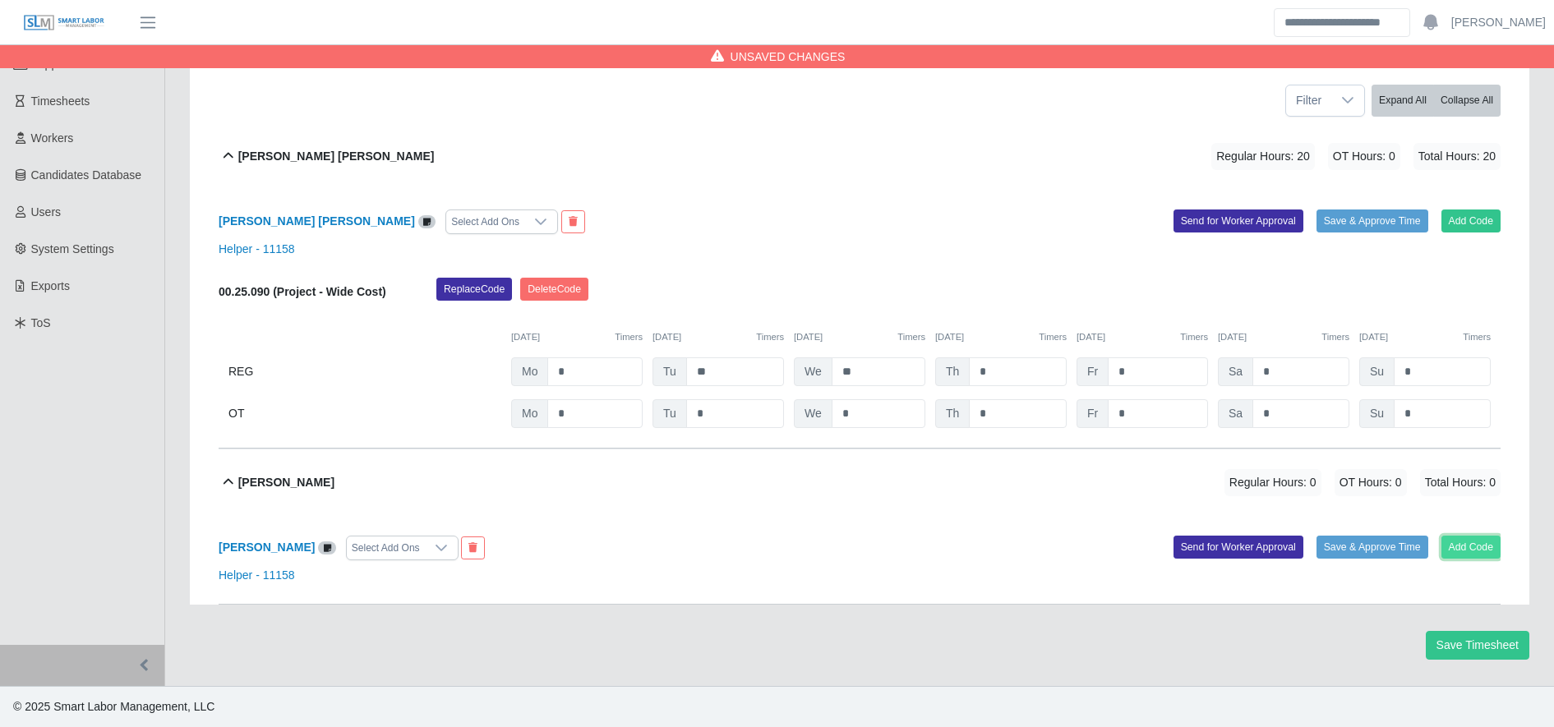
click at [1479, 546] on button "Add Code" at bounding box center [1471, 547] width 60 height 23
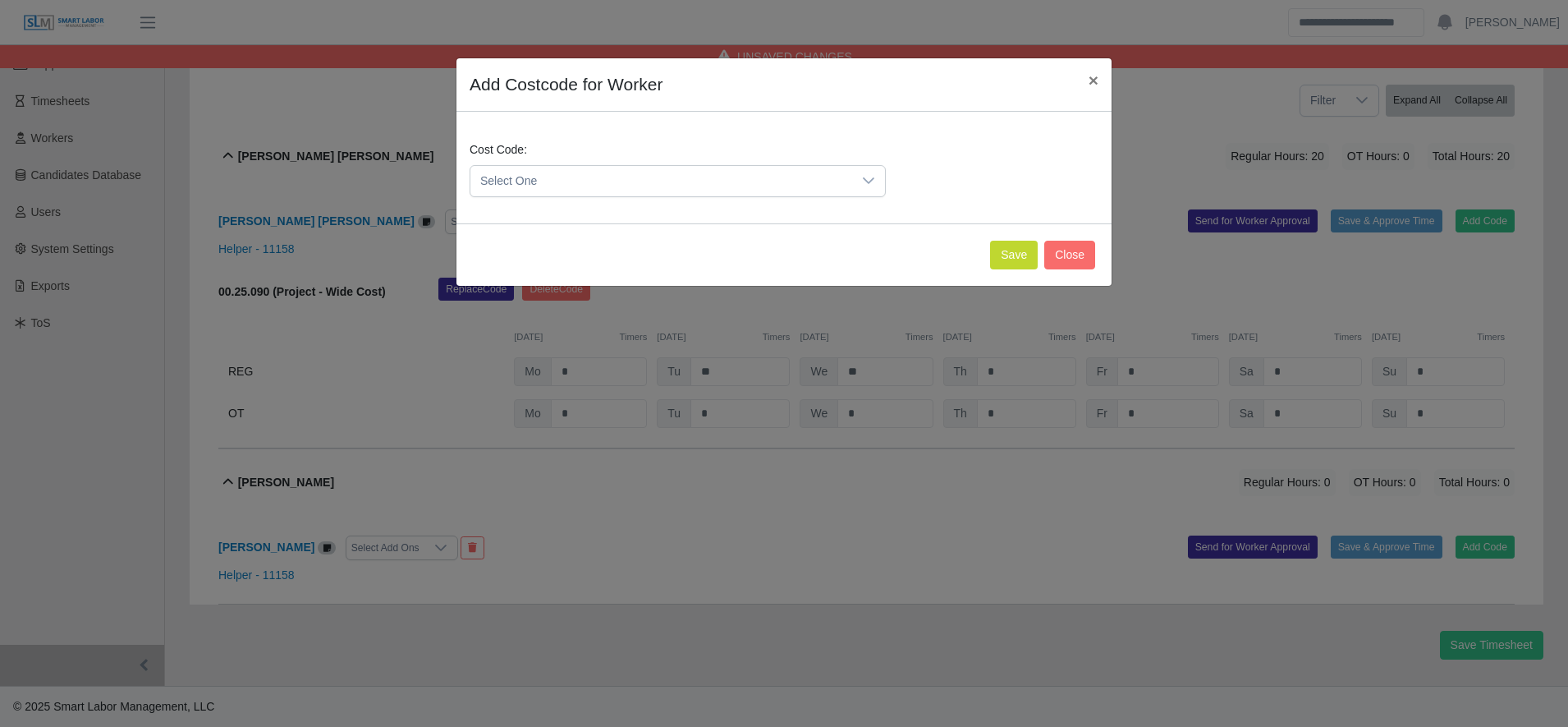
click at [532, 176] on span "Select One" at bounding box center [662, 181] width 382 height 30
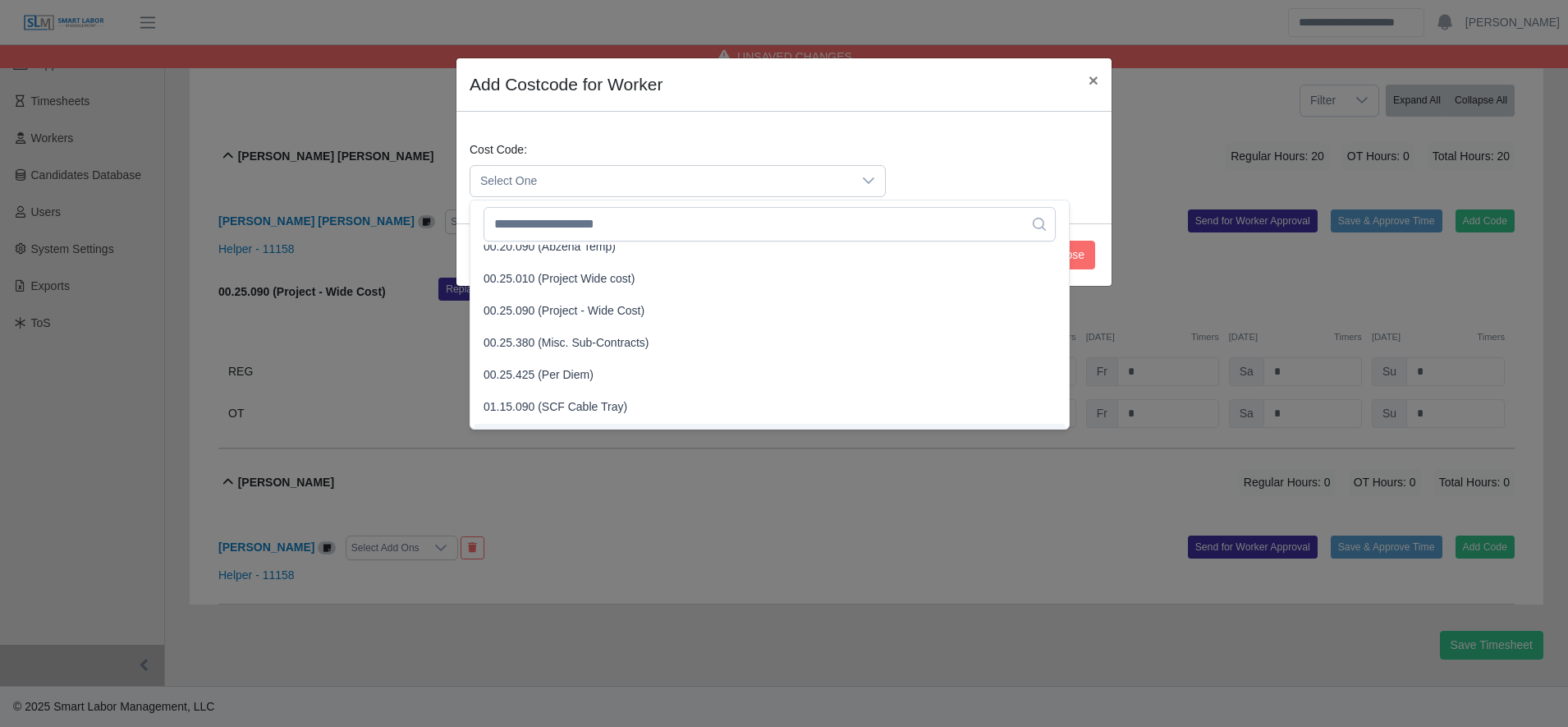
scroll to position [528, 0]
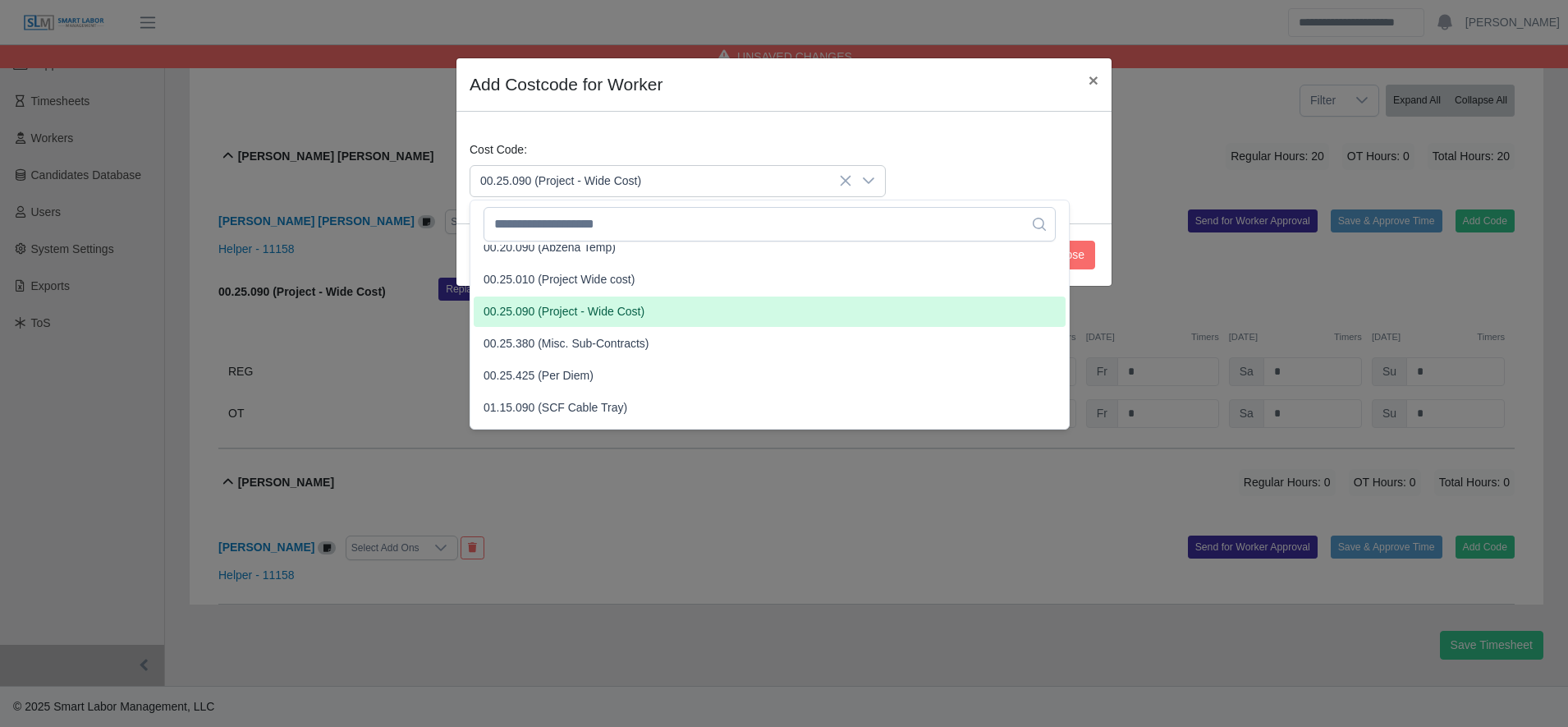
click at [567, 316] on span "00.25.090 (Project - Wide Cost)" at bounding box center [564, 311] width 161 height 17
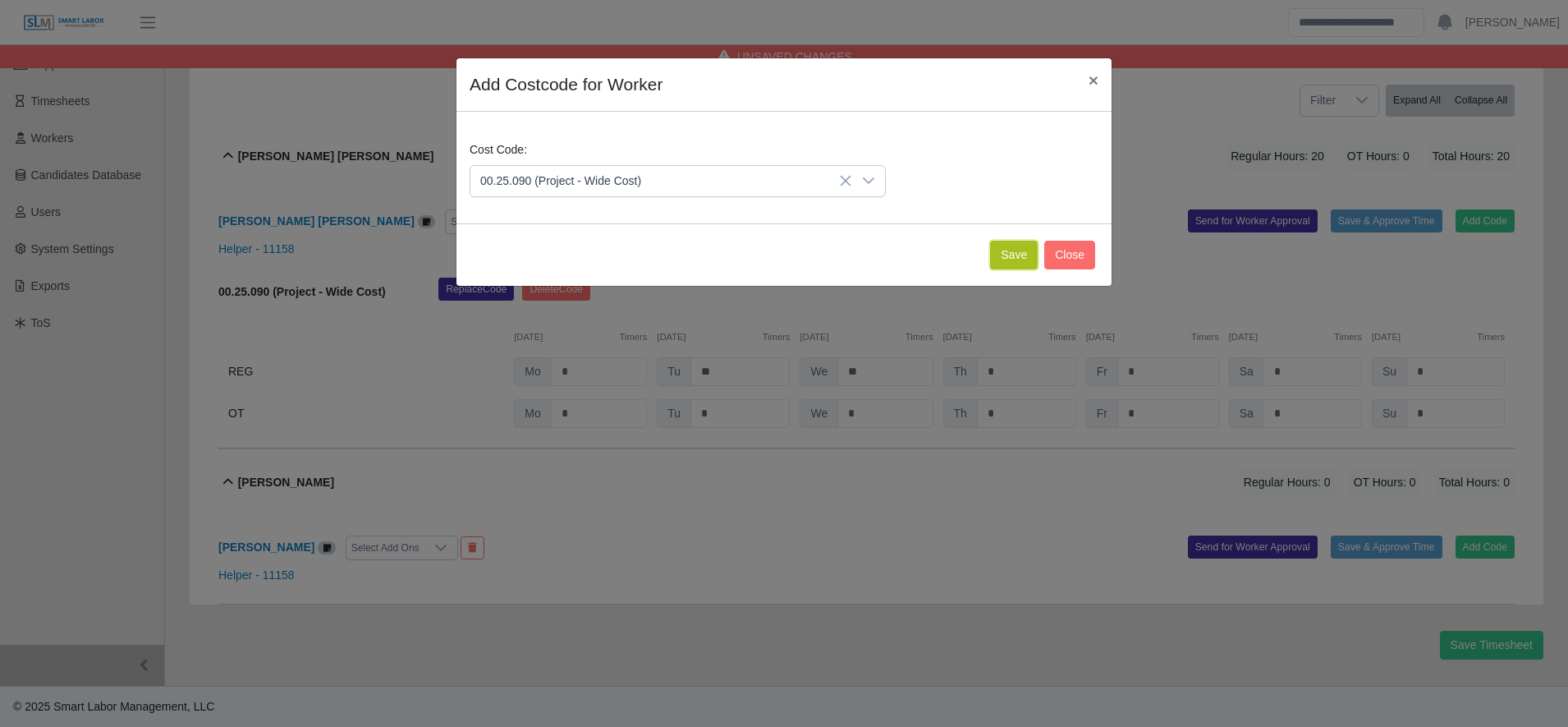
click at [1020, 249] on button "Save" at bounding box center [1014, 255] width 48 height 29
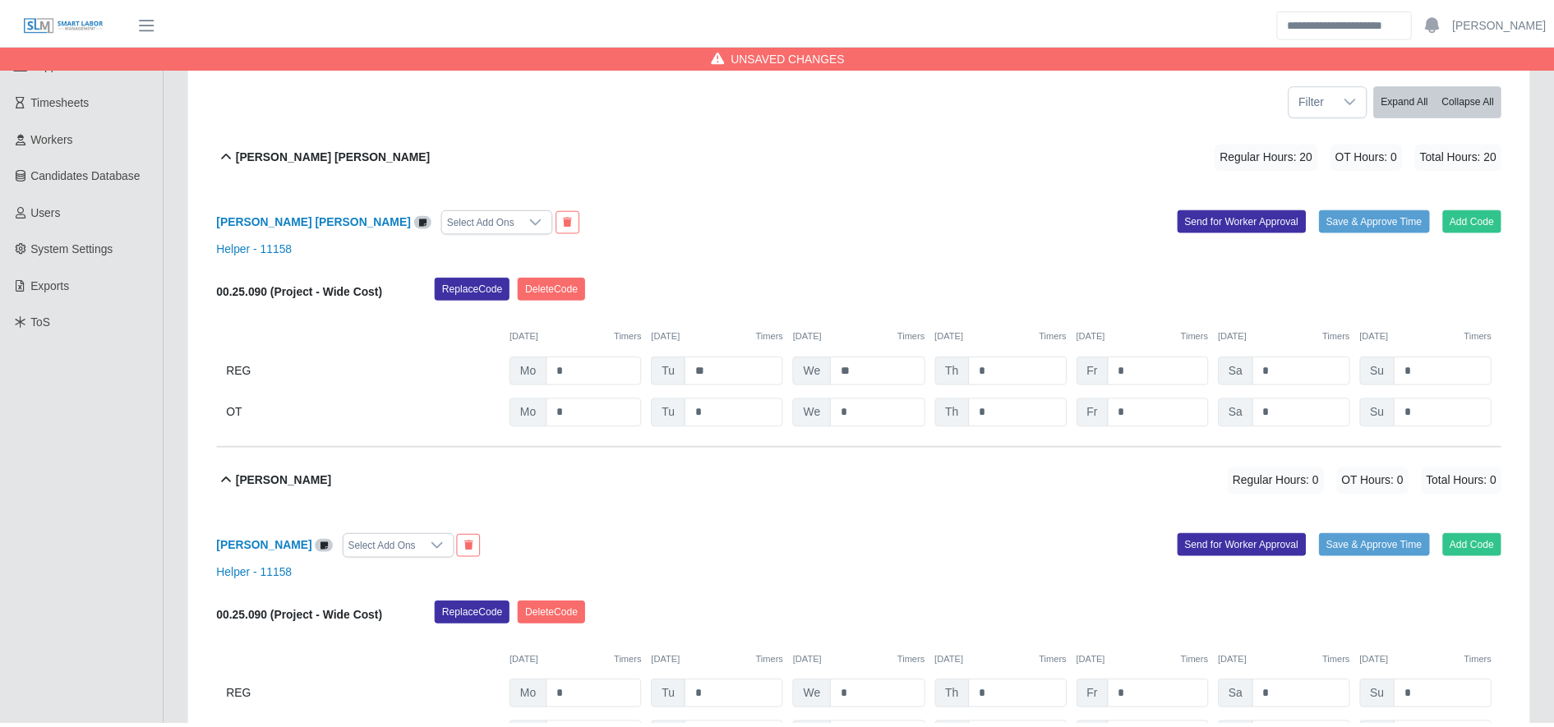
scroll to position [397, 0]
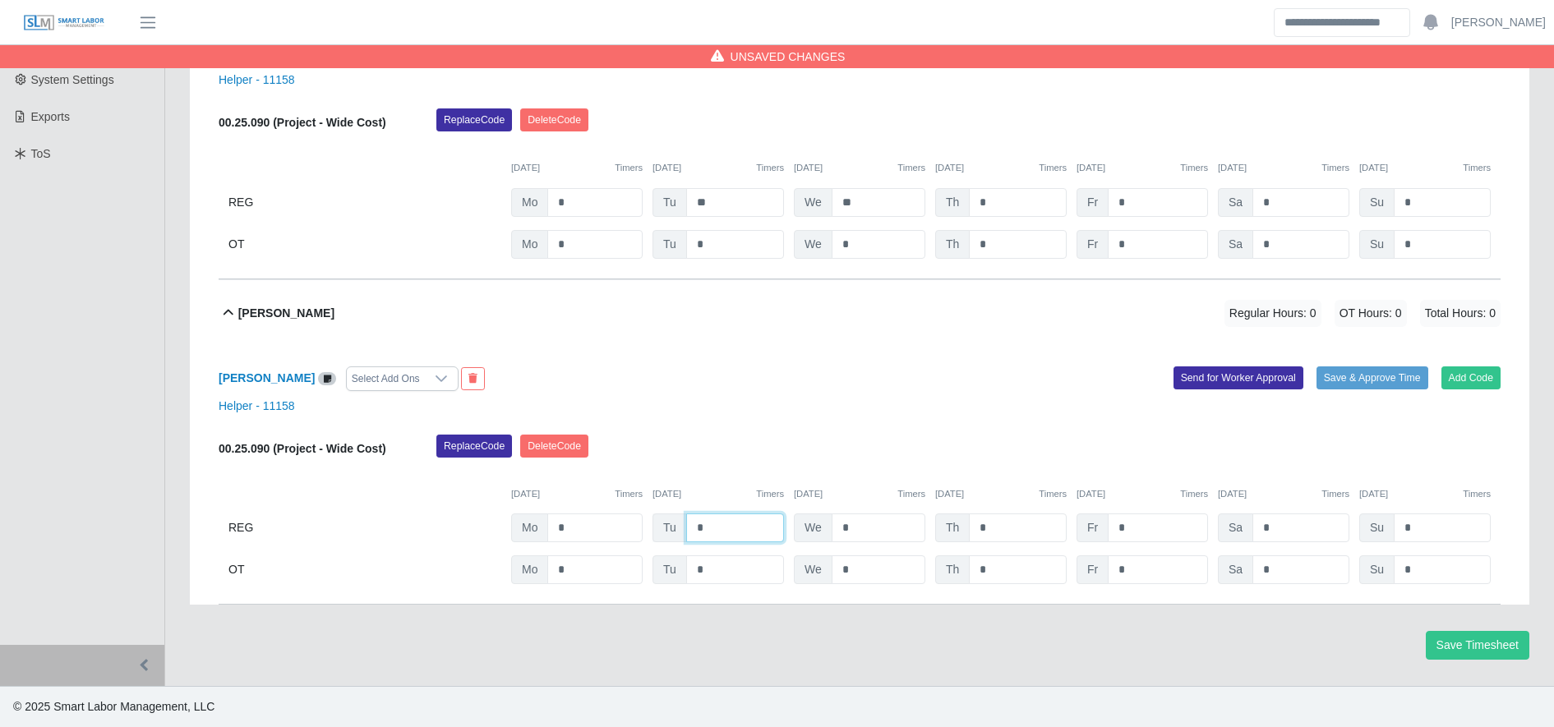
click at [734, 524] on input "*" at bounding box center [735, 527] width 98 height 29
type input "**"
click at [1374, 377] on button "Save & Approve Time" at bounding box center [1372, 377] width 112 height 23
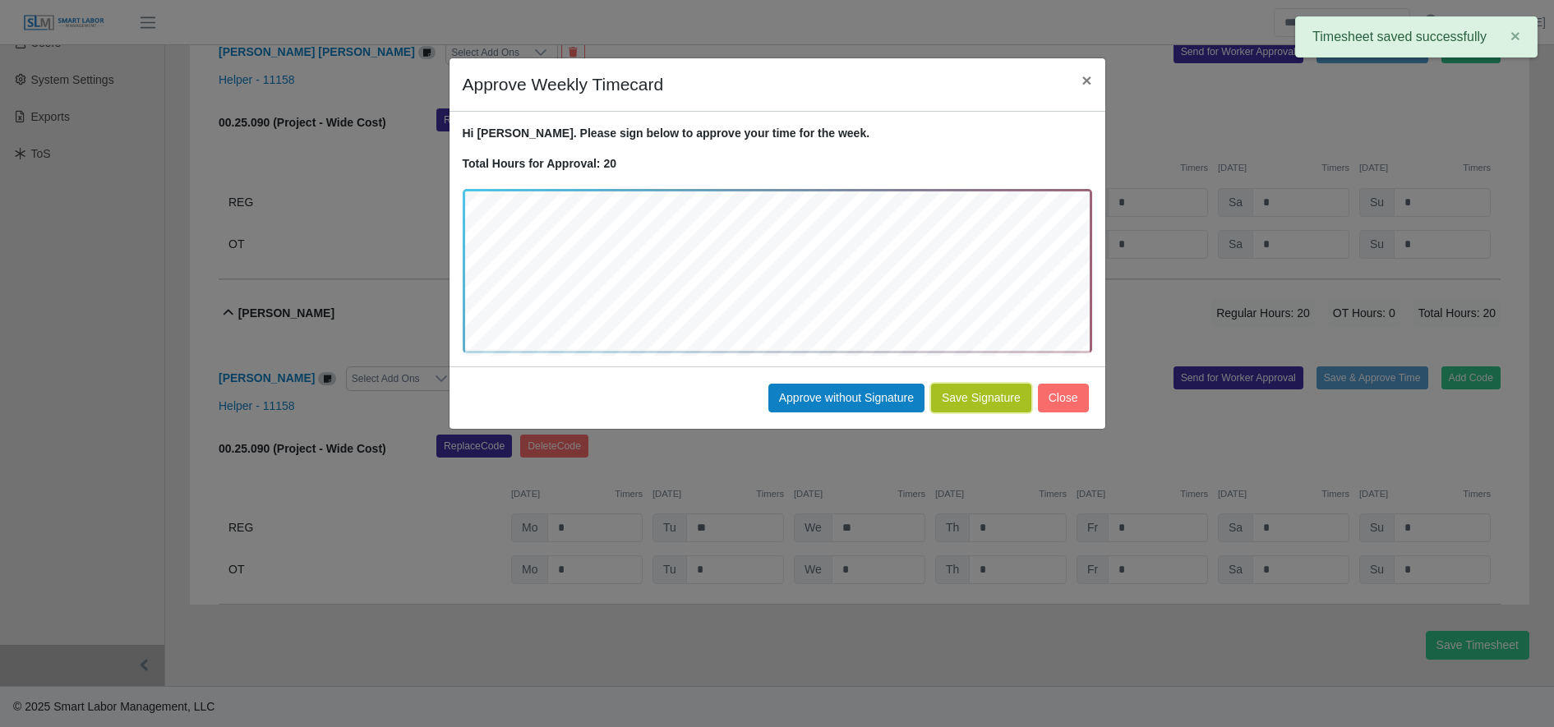
click at [1005, 398] on button "Save Signature" at bounding box center [981, 398] width 100 height 29
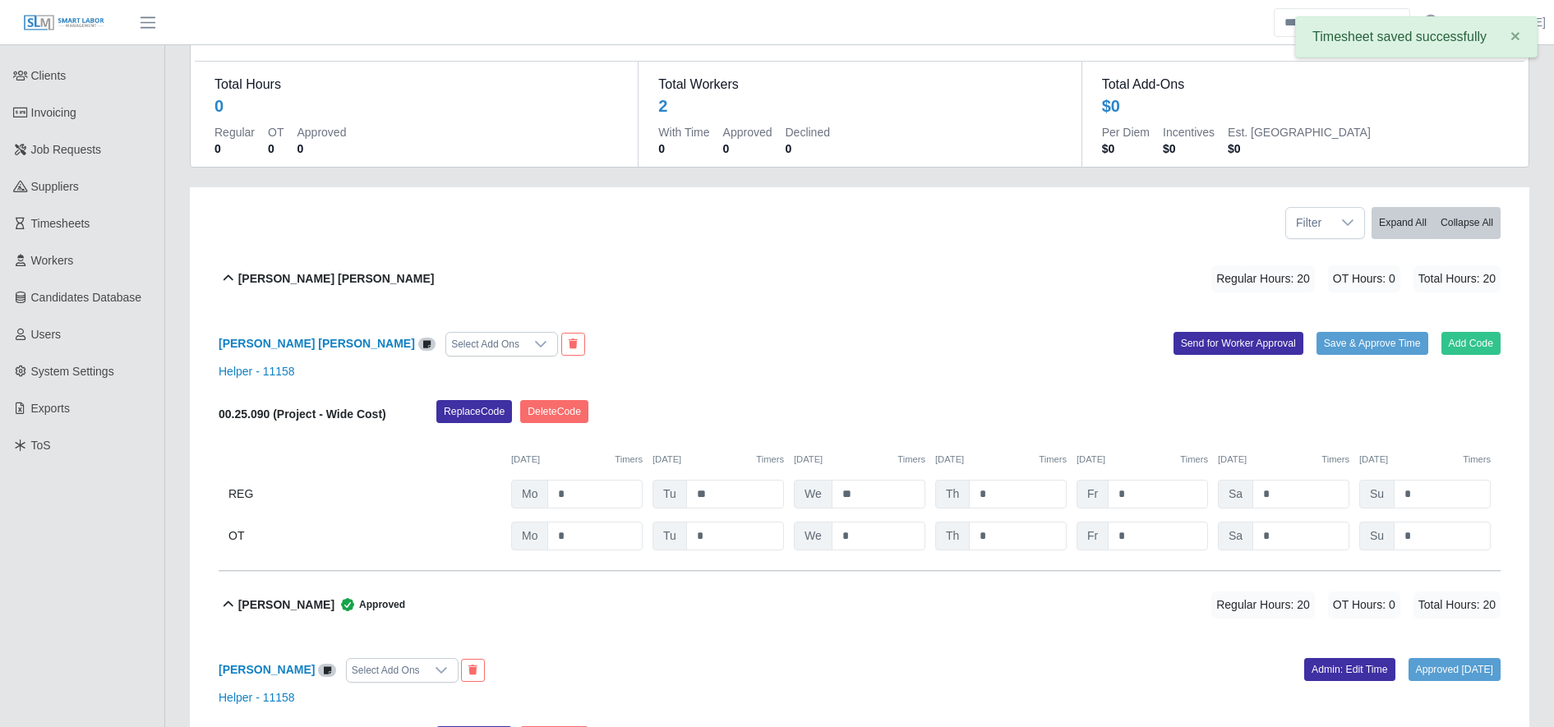
scroll to position [100, 0]
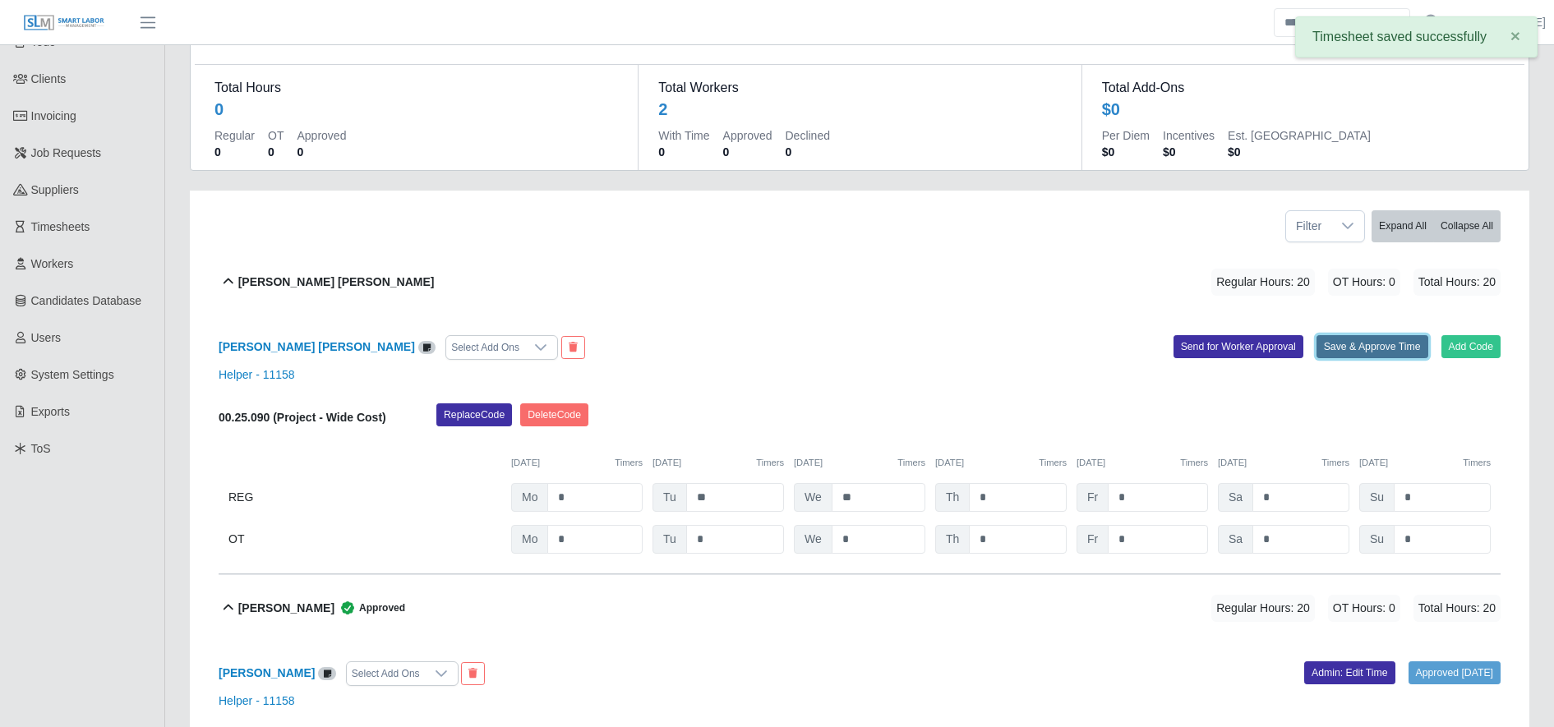
click at [1388, 345] on button "Save & Approve Time" at bounding box center [1372, 346] width 112 height 23
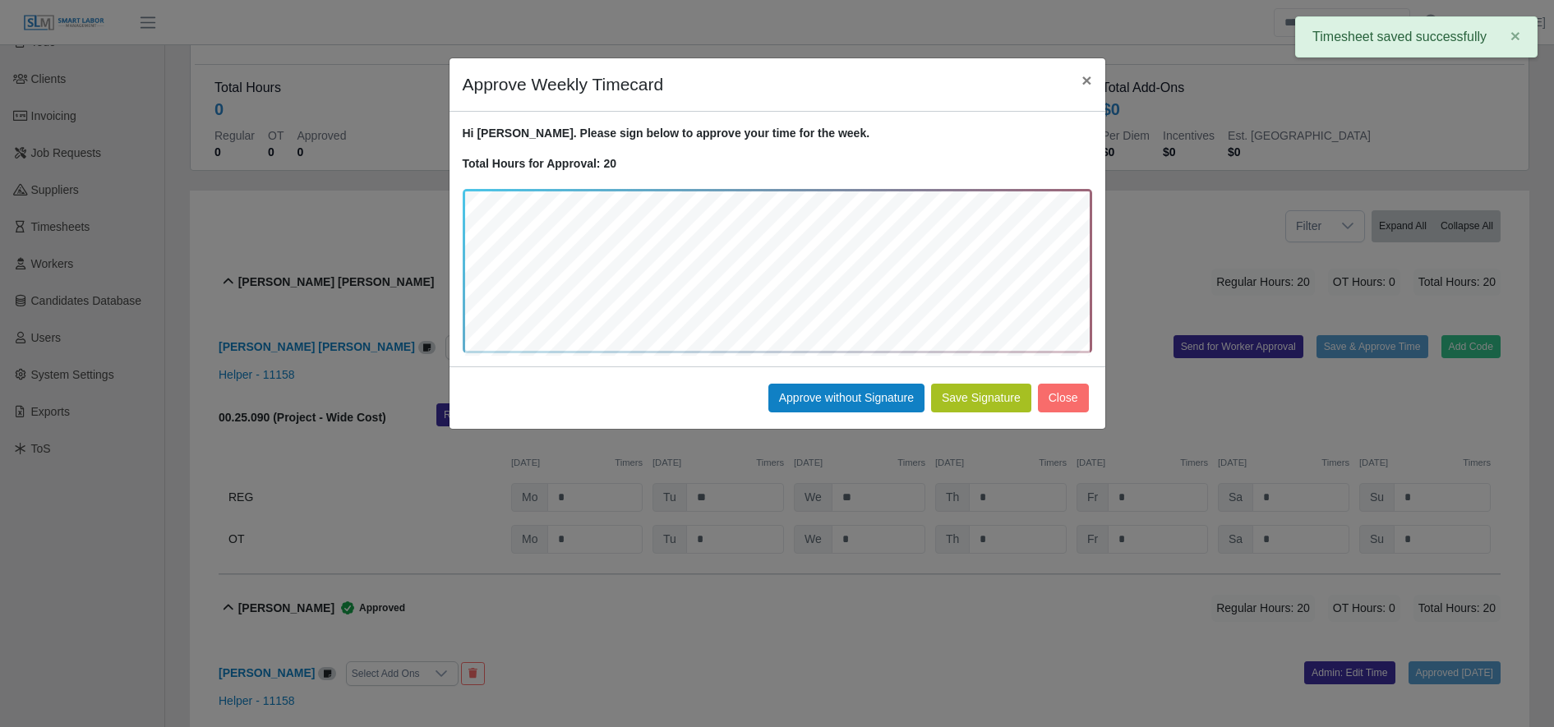
click at [983, 402] on button "Save Signature" at bounding box center [981, 398] width 100 height 29
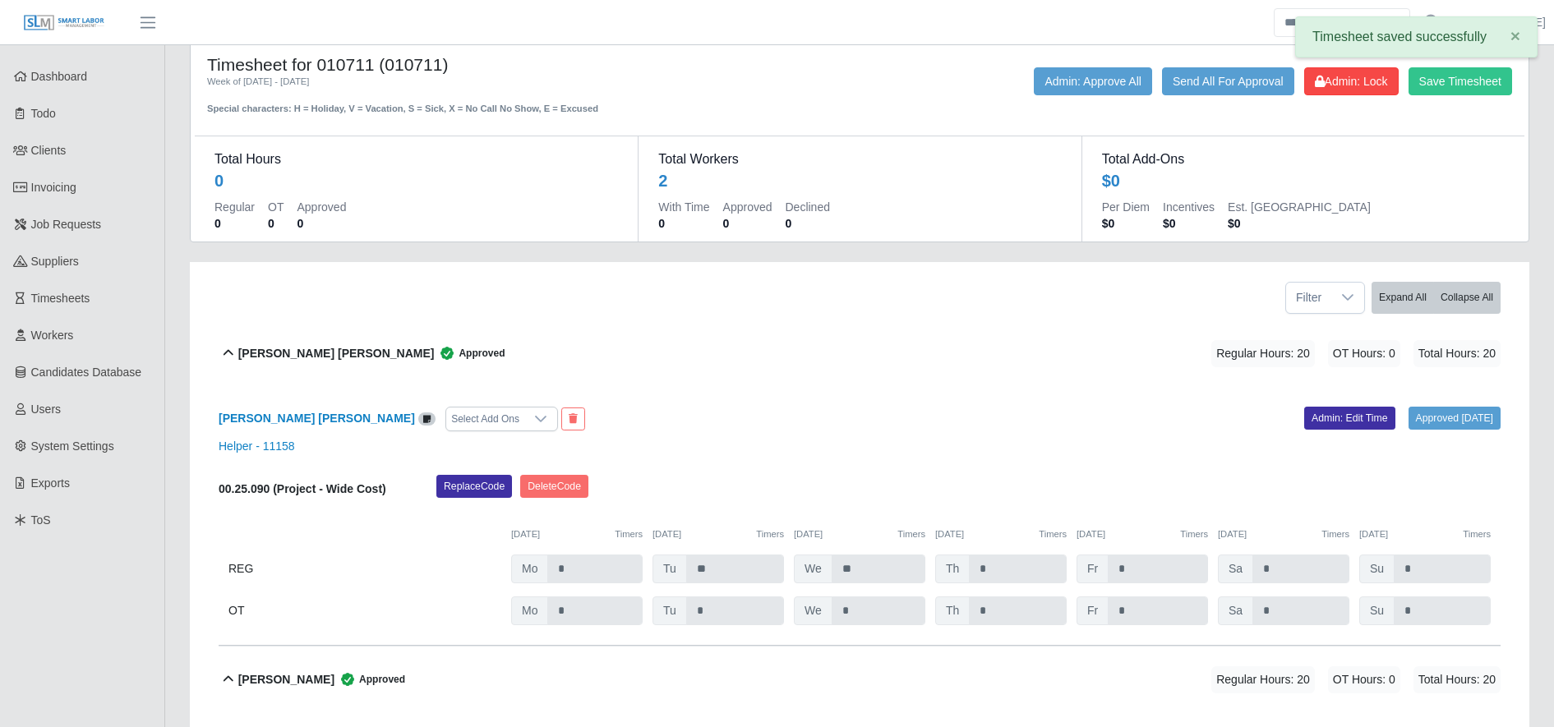
scroll to position [0, 0]
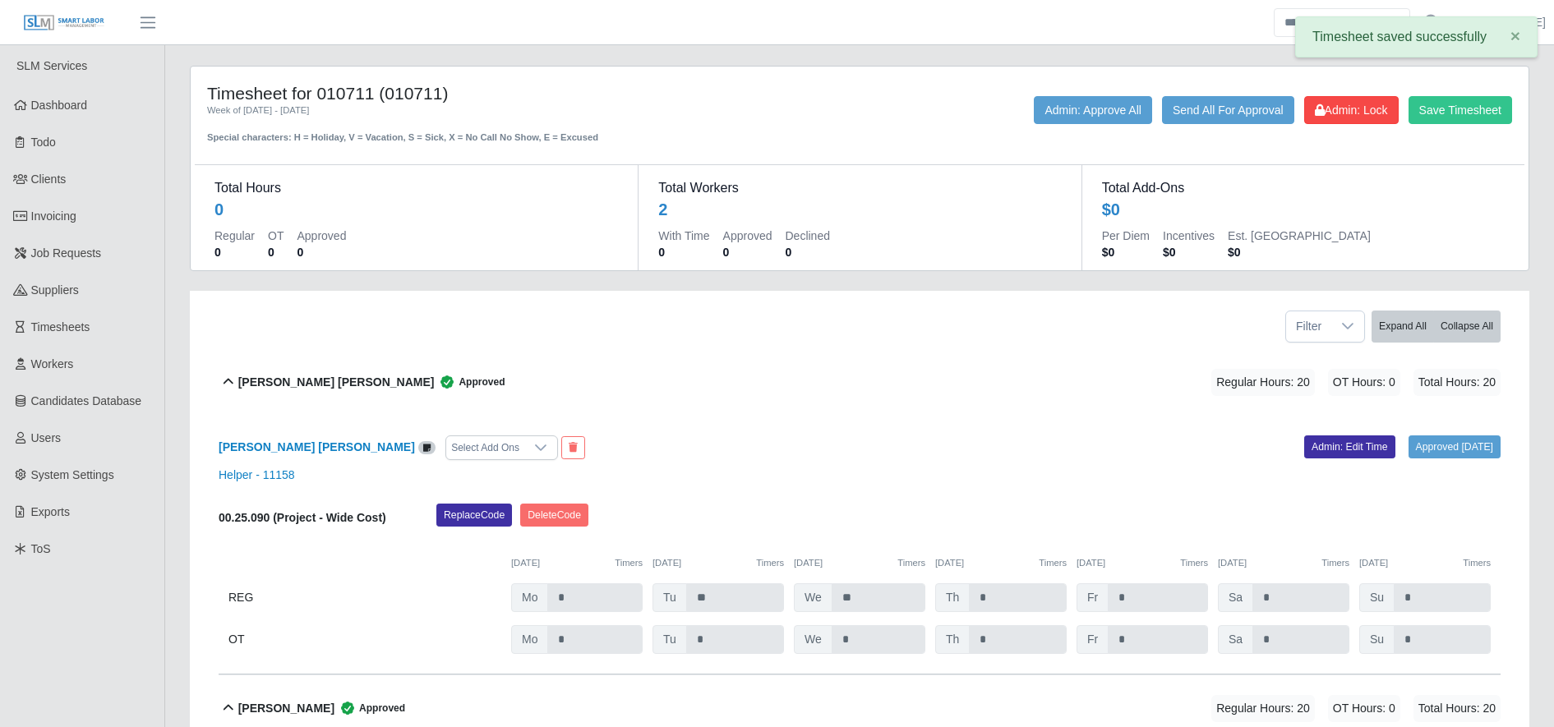
click at [1468, 111] on button "Save Timesheet" at bounding box center [1460, 110] width 104 height 28
click at [1375, 110] on span "Admin: Lock" at bounding box center [1351, 110] width 73 height 13
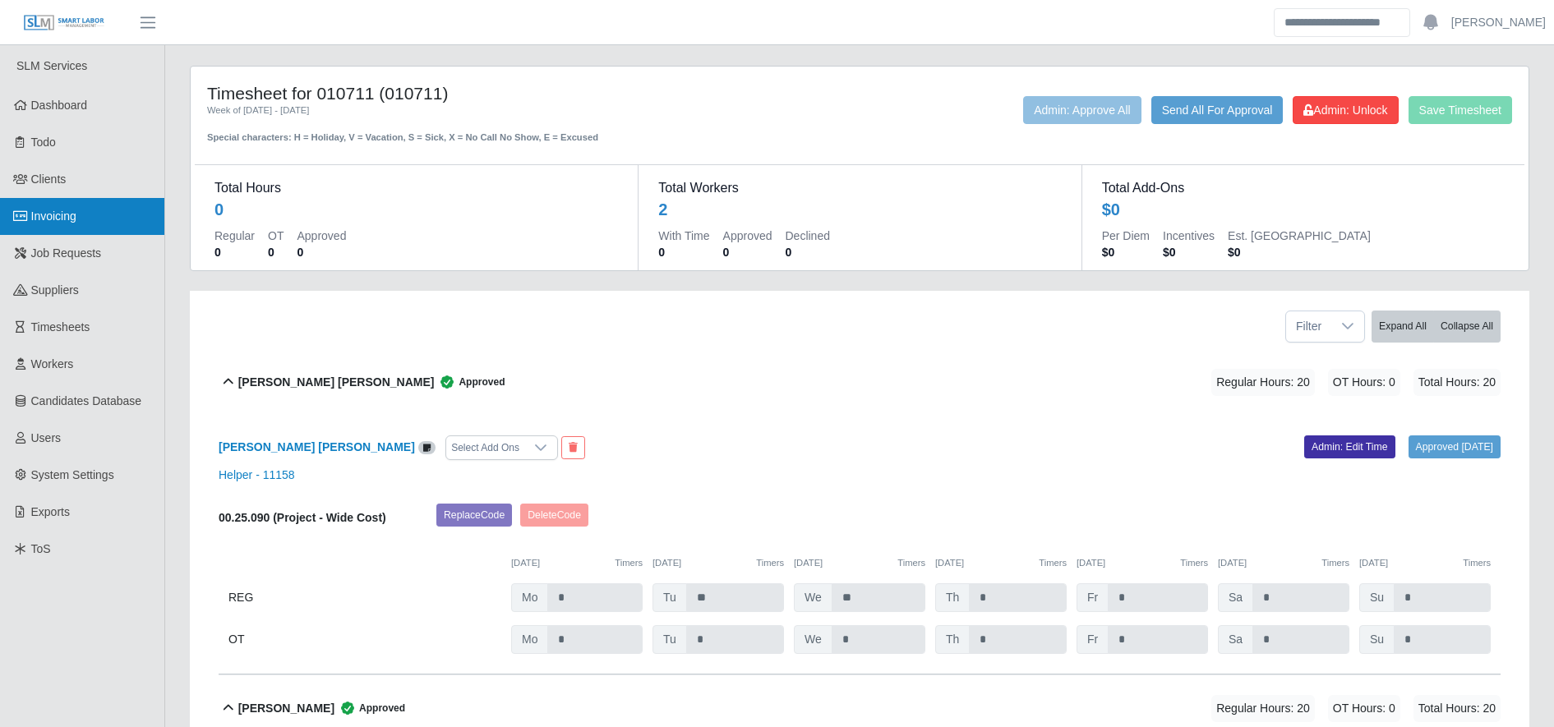
click at [90, 216] on link "Invoicing" at bounding box center [82, 216] width 164 height 37
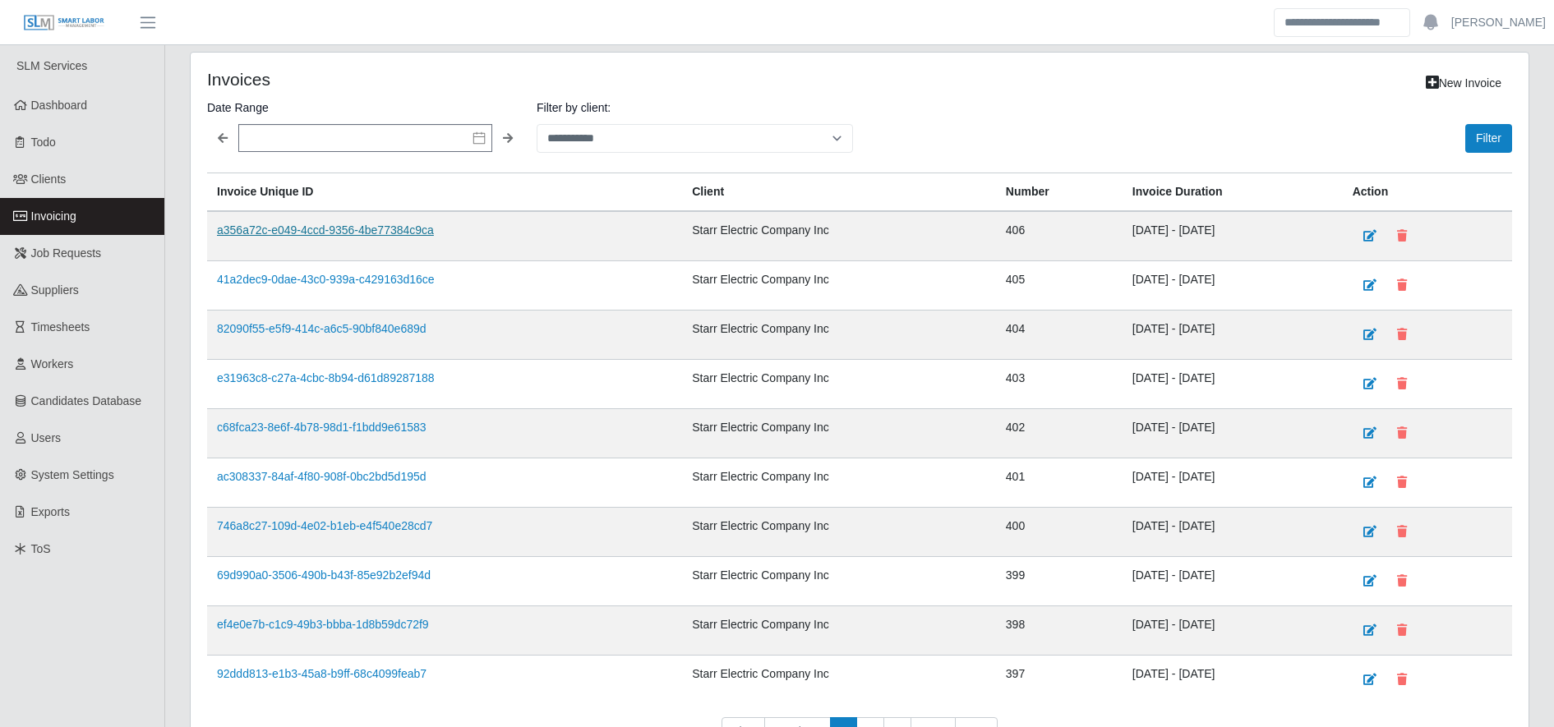
click at [376, 232] on link "a356a72c-e049-4ccd-9356-4be77384c9ca" at bounding box center [325, 229] width 217 height 13
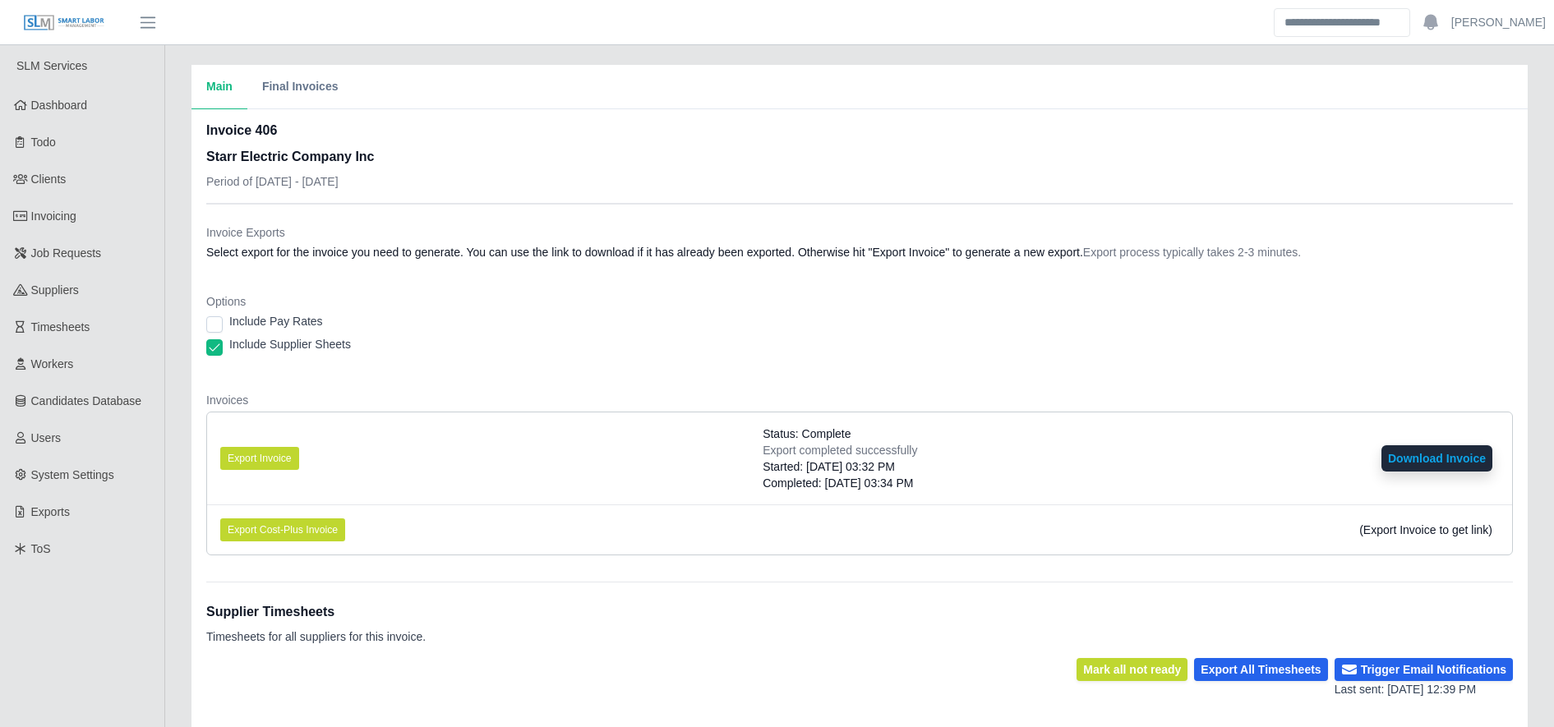
scroll to position [321, 0]
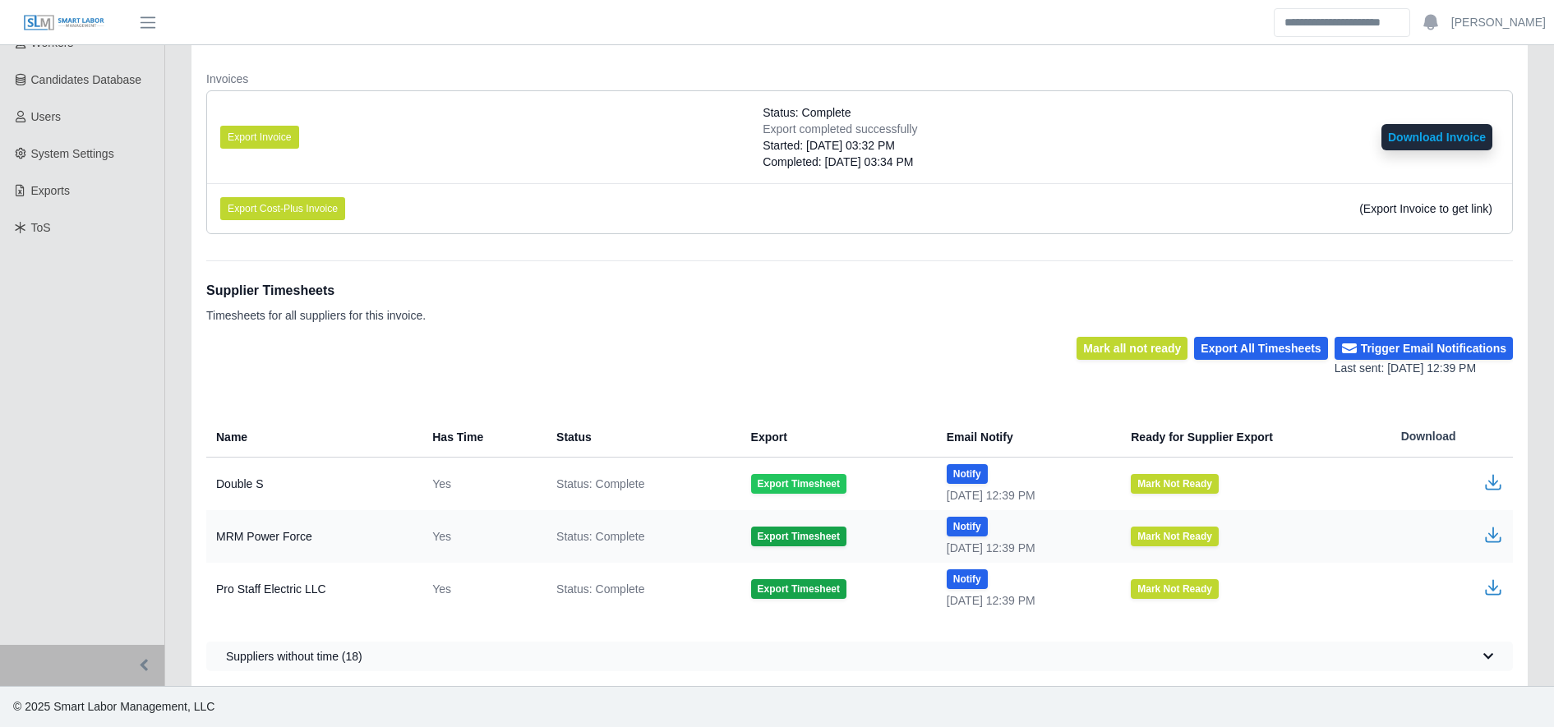
click at [779, 492] on button "Export Timesheet" at bounding box center [798, 484] width 95 height 20
click at [1496, 486] on icon "button" at bounding box center [1493, 482] width 20 height 20
